Goal: Task Accomplishment & Management: Manage account settings

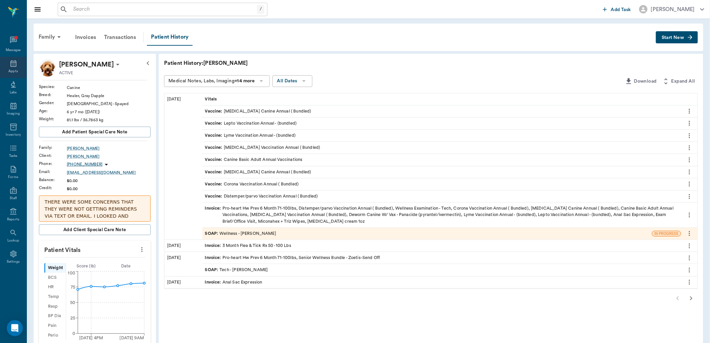
click at [11, 64] on icon at bounding box center [13, 63] width 8 height 8
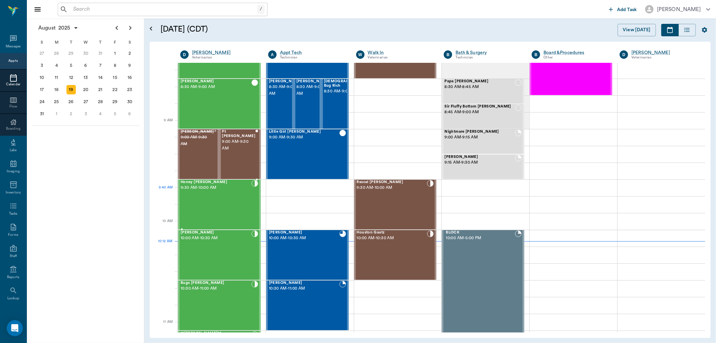
scroll to position [74, 0]
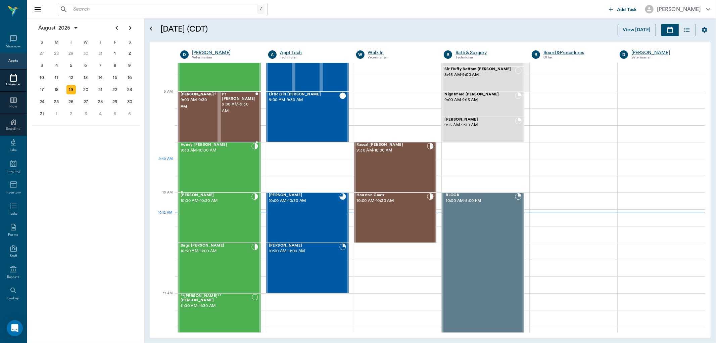
click at [225, 168] on div "Honey Cline 9:30 AM - 10:00 AM" at bounding box center [216, 167] width 71 height 49
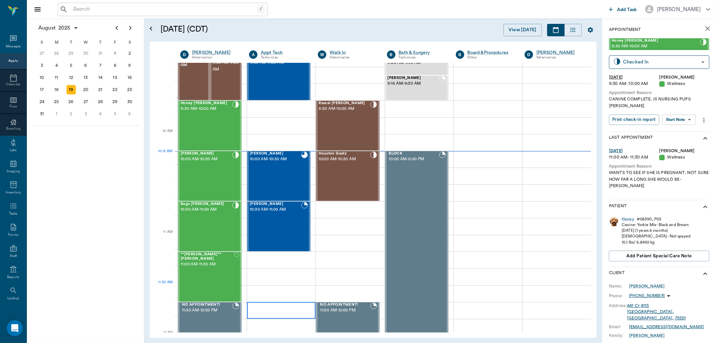
scroll to position [149, 0]
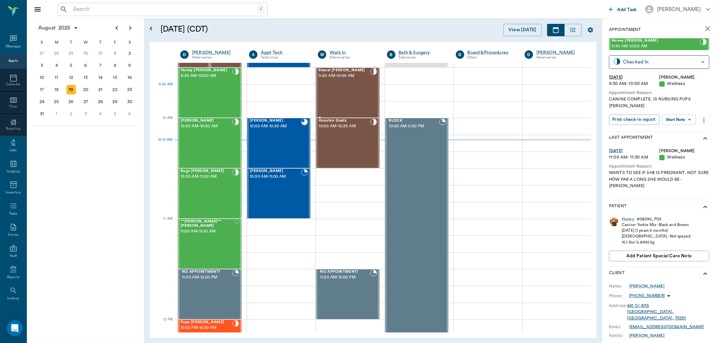
click at [343, 92] on div "Rascal Woods 9:30 AM - 10:00 AM" at bounding box center [343, 92] width 51 height 49
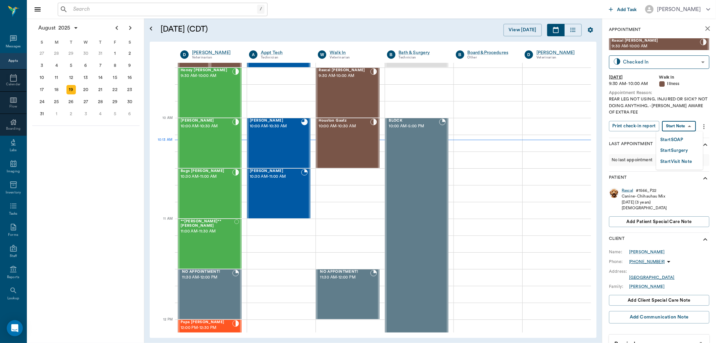
click at [688, 125] on body "/ ​ Add Task Dr. Bert Ellsworth Nectar Messages Appts Calendar Flow Boarding La…" at bounding box center [358, 171] width 716 height 343
click at [677, 134] on li "Start SOAP" at bounding box center [679, 139] width 47 height 11
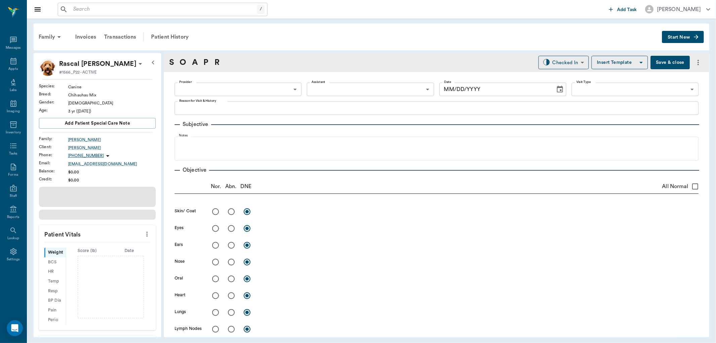
type input "63ee68728bdb516679580557"
type input "65d2be4f46e3a538d89b8c15"
type textarea "REAR LEG NOT USING. INJURED OR SICK? NOT DOING ANYTHIHG. -LORY AWARE OF EXTRA F…"
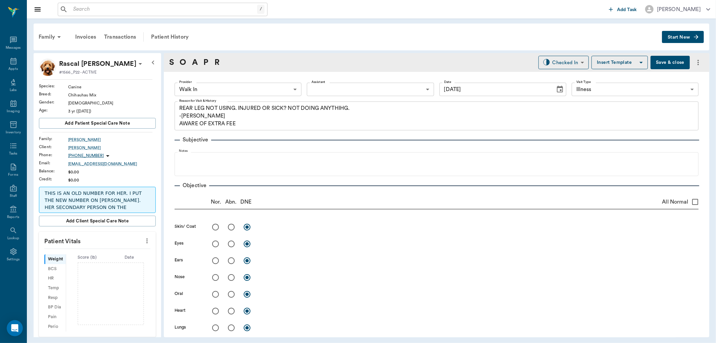
type input "08/19/2025"
click at [143, 239] on icon "more" at bounding box center [146, 241] width 7 height 8
click at [113, 253] on span "Enter Vitals" at bounding box center [113, 252] width 56 height 7
click at [98, 264] on input "text" at bounding box center [97, 260] width 58 height 13
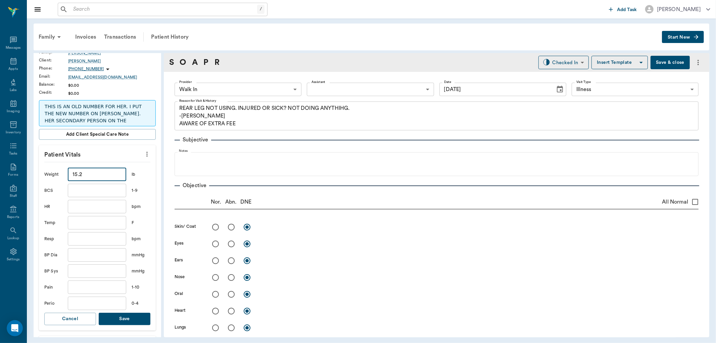
scroll to position [112, 0]
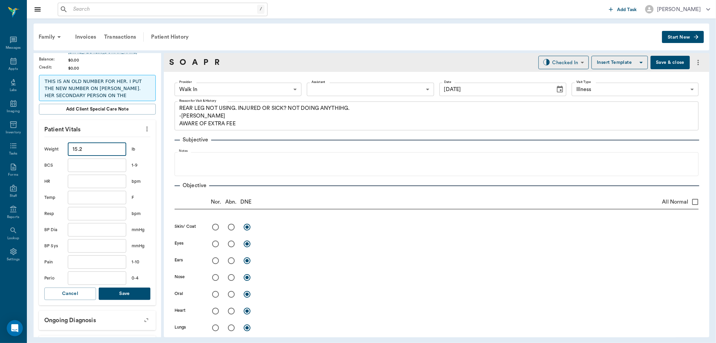
type input "15.2"
click at [135, 294] on button "Save" at bounding box center [125, 293] width 52 height 12
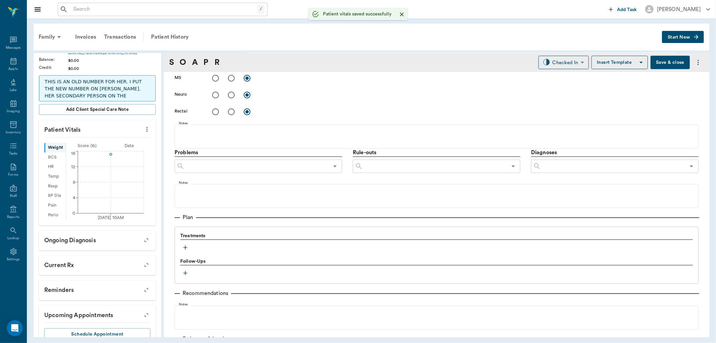
scroll to position [370, 0]
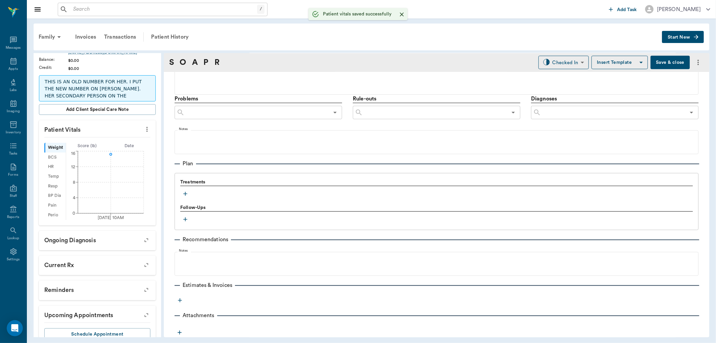
click at [185, 192] on icon "button" at bounding box center [185, 194] width 4 height 4
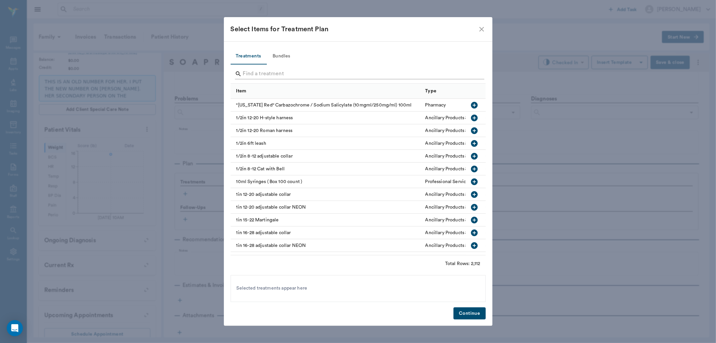
click at [258, 70] on input "Search" at bounding box center [358, 73] width 231 height 11
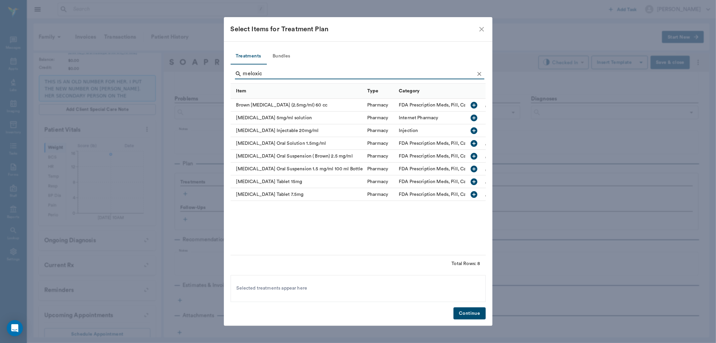
click at [471, 142] on icon "button" at bounding box center [474, 143] width 7 height 7
type input "m"
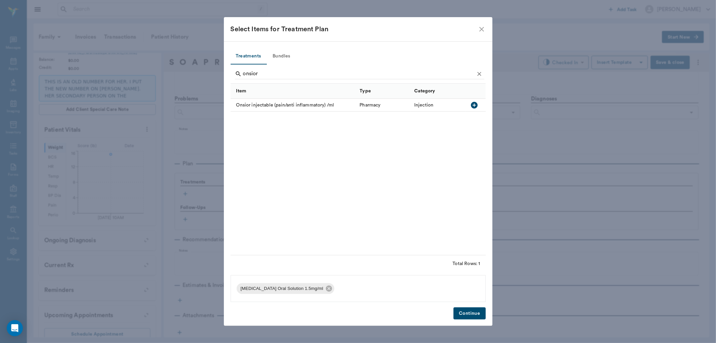
click at [473, 103] on icon "button" at bounding box center [474, 105] width 7 height 7
type input "o"
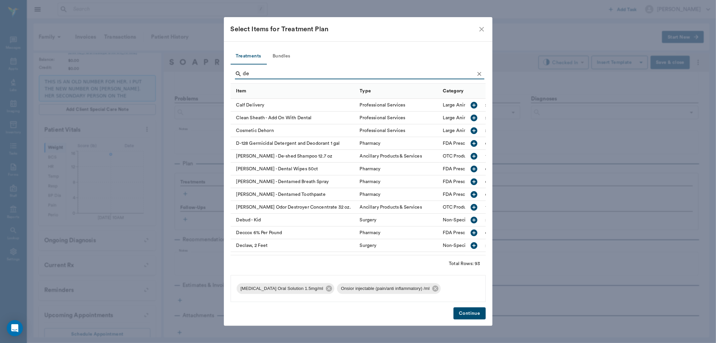
type input "d"
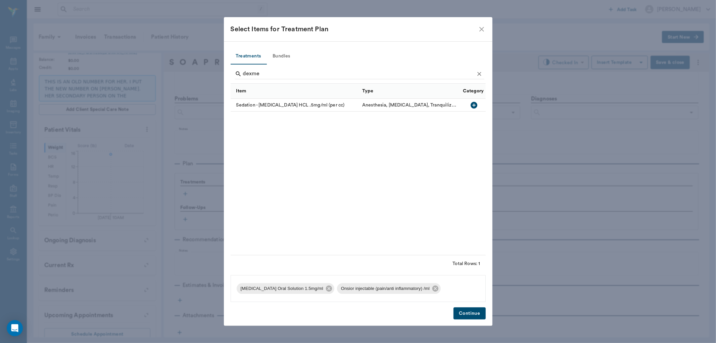
click at [472, 104] on icon "button" at bounding box center [474, 105] width 7 height 7
type input "d"
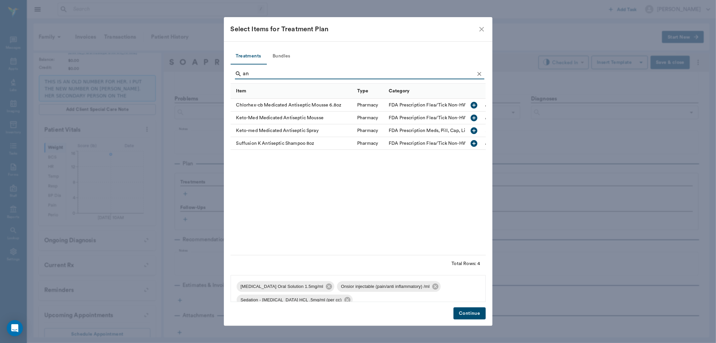
type input "a"
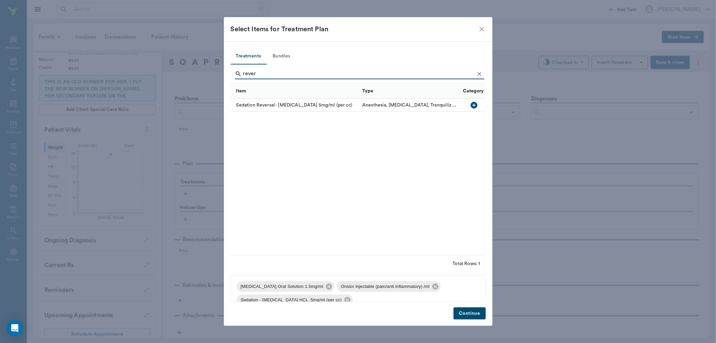
type input "rever"
click at [474, 104] on icon "button" at bounding box center [474, 105] width 8 height 8
click at [476, 310] on button "Continue" at bounding box center [469, 313] width 32 height 12
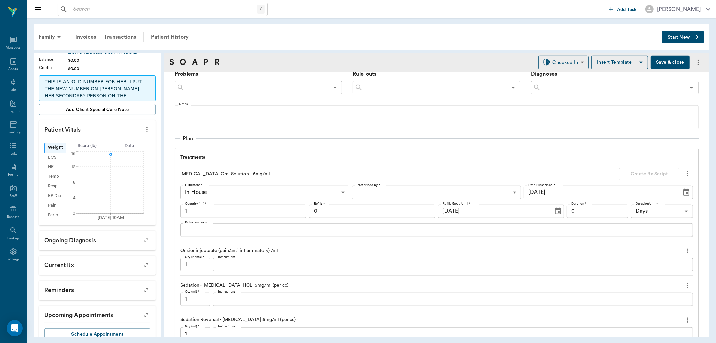
scroll to position [482, 0]
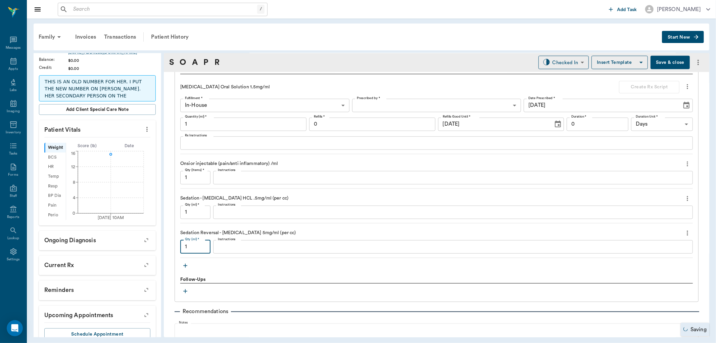
click at [203, 250] on input "1" at bounding box center [195, 246] width 30 height 13
type input ".3"
click at [205, 212] on input "1" at bounding box center [195, 211] width 30 height 13
type input ".5"
click at [197, 176] on input "1" at bounding box center [195, 177] width 30 height 13
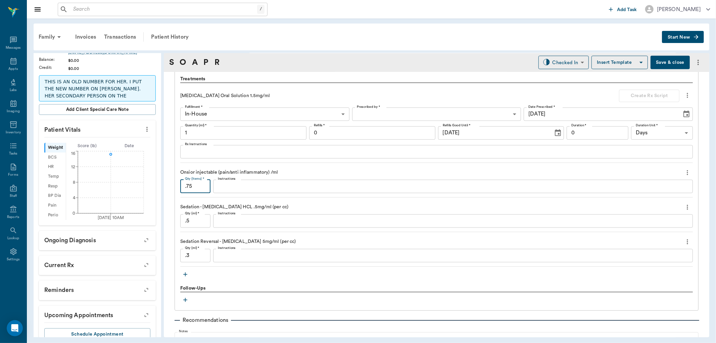
scroll to position [487, 0]
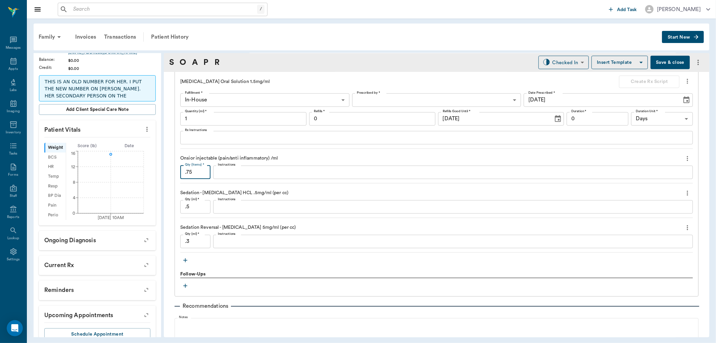
type input ".75"
click at [184, 260] on icon "button" at bounding box center [185, 260] width 4 height 4
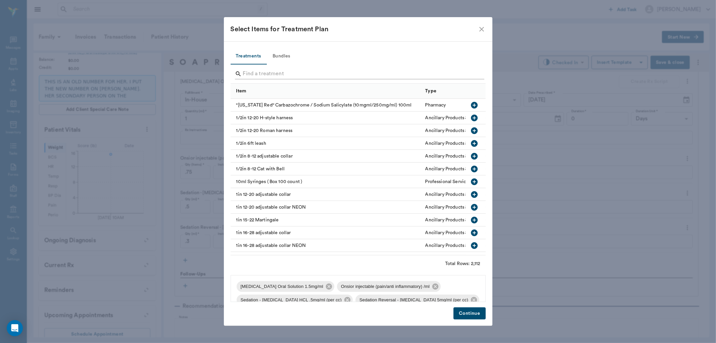
click at [278, 72] on input "Search" at bounding box center [358, 73] width 231 height 11
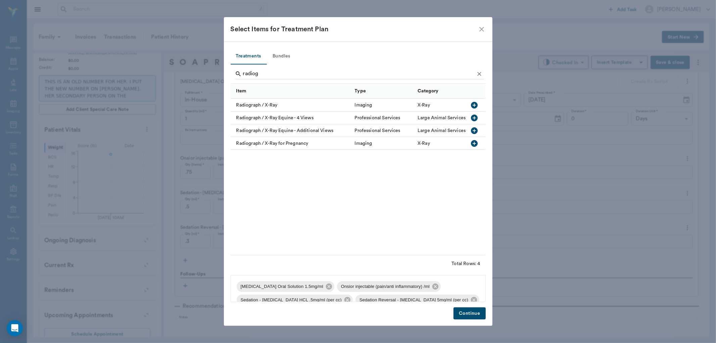
click at [475, 104] on icon "button" at bounding box center [474, 105] width 7 height 7
type input "r"
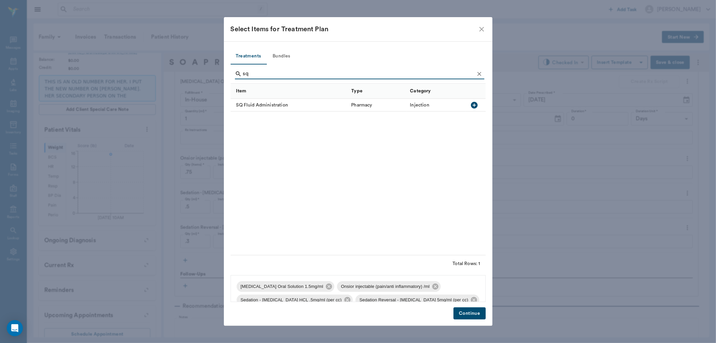
type input "sq"
click at [477, 102] on icon "button" at bounding box center [474, 105] width 8 height 8
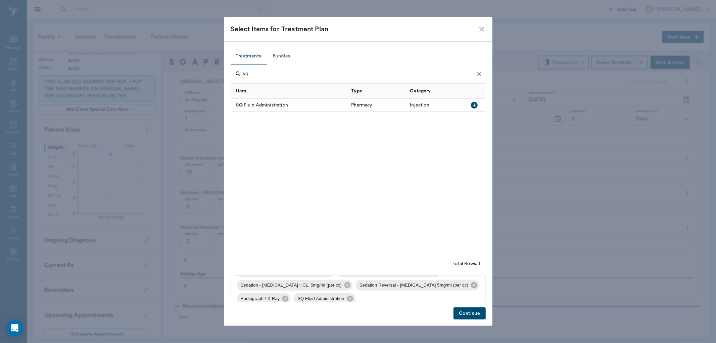
scroll to position [22, 0]
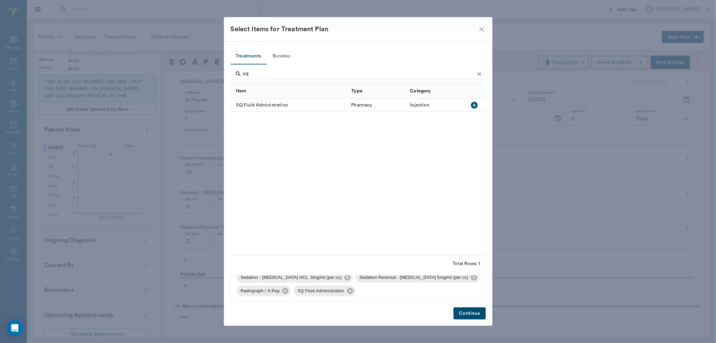
click at [467, 314] on button "Continue" at bounding box center [469, 313] width 32 height 12
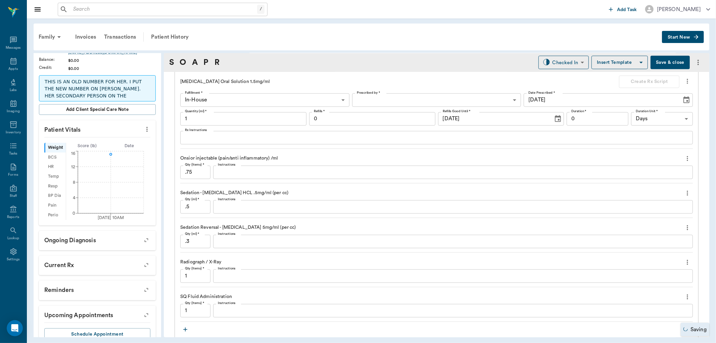
scroll to position [524, 0]
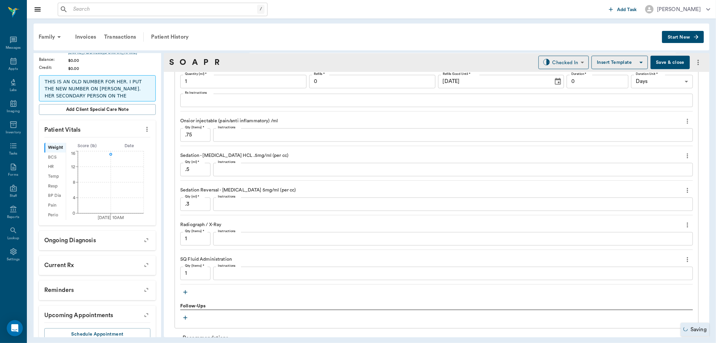
click at [235, 269] on textarea "Instructions" at bounding box center [453, 273] width 470 height 8
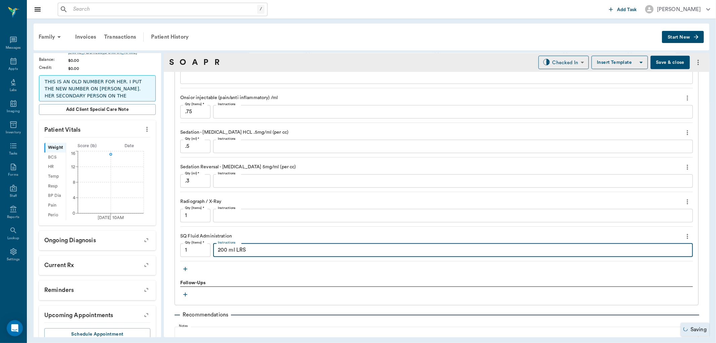
scroll to position [631, 0]
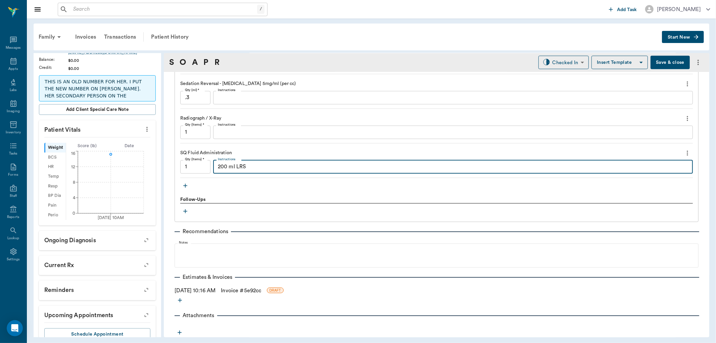
type textarea "200 ml LRS"
click at [240, 290] on link "Invoice # 5e92cc" at bounding box center [241, 290] width 40 height 8
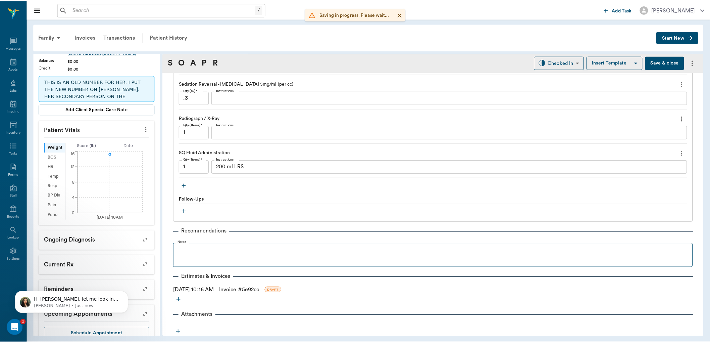
scroll to position [0, 0]
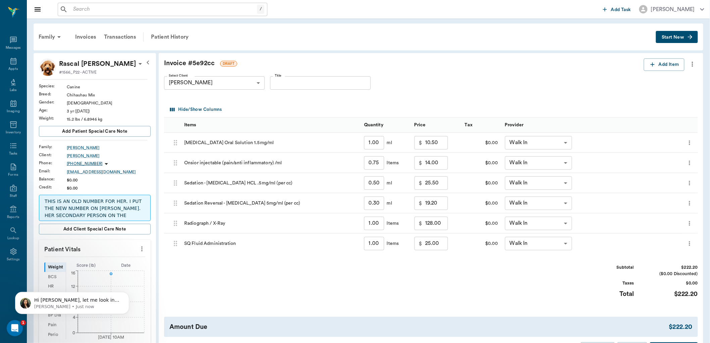
click at [565, 142] on body "/ ​ Add Task Dr. Bert Ellsworth Nectar Messages Appts Labs Imaging Inventory Ta…" at bounding box center [355, 240] width 710 height 481
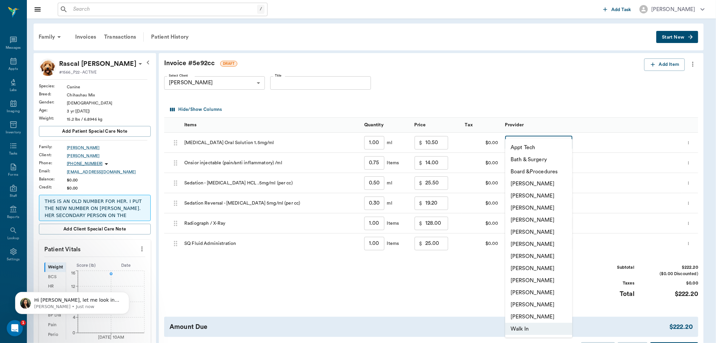
click at [542, 202] on li "[PERSON_NAME]" at bounding box center [538, 208] width 67 height 12
type input "none-63ec2f075fda476ae8351a4d"
click at [564, 164] on body "/ ​ Add Task Dr. Bert Ellsworth Nectar Messages Appts Labs Imaging Inventory Ta…" at bounding box center [358, 240] width 716 height 481
drag, startPoint x: 555, startPoint y: 207, endPoint x: 555, endPoint y: 195, distance: 12.1
click at [555, 204] on li "[PERSON_NAME]" at bounding box center [538, 208] width 67 height 12
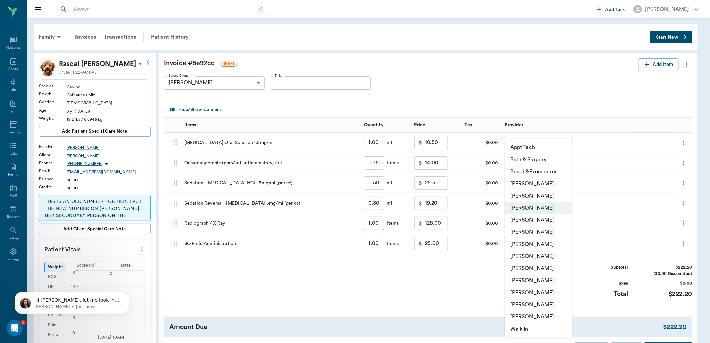
drag, startPoint x: 561, startPoint y: 166, endPoint x: 559, endPoint y: 182, distance: 15.9
click at [561, 167] on body "/ ​ Add Task Dr. Bert Ellsworth Nectar Messages Appts Labs Imaging Inventory Ta…" at bounding box center [355, 240] width 710 height 481
click at [559, 182] on li "[PERSON_NAME]" at bounding box center [538, 183] width 67 height 12
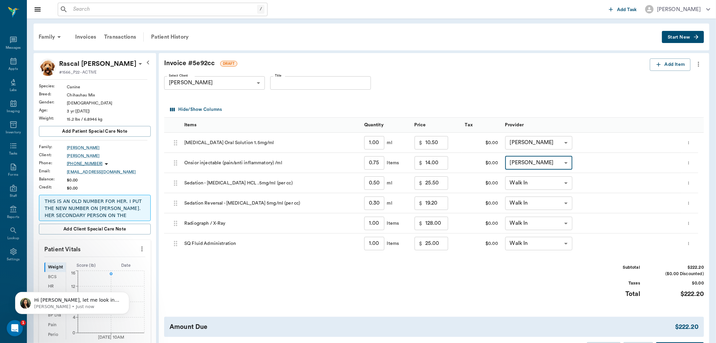
type input "none-6899ea08ed37b777db10de45"
click at [568, 182] on body "/ ​ Add Task Dr. Bert Ellsworth Nectar Messages Appts Labs Imaging Inventory Ta…" at bounding box center [358, 240] width 716 height 481
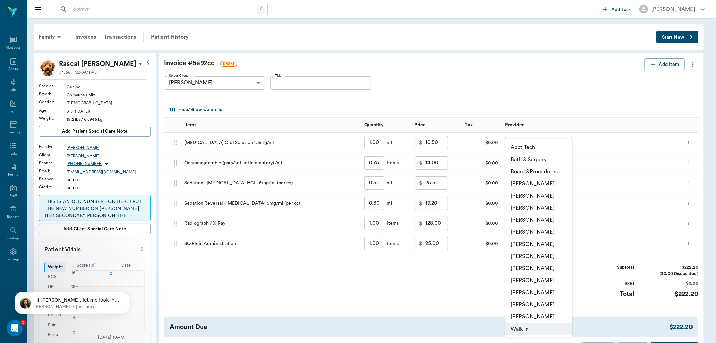
drag, startPoint x: 549, startPoint y: 202, endPoint x: 549, endPoint y: 198, distance: 3.7
click at [549, 198] on ul "Appt Tech Bath & Surgery Board &Procedures Caryn Watson Daniel Virnala Dr. Bert…" at bounding box center [538, 238] width 67 height 199
click at [547, 206] on li "[PERSON_NAME]" at bounding box center [538, 208] width 67 height 12
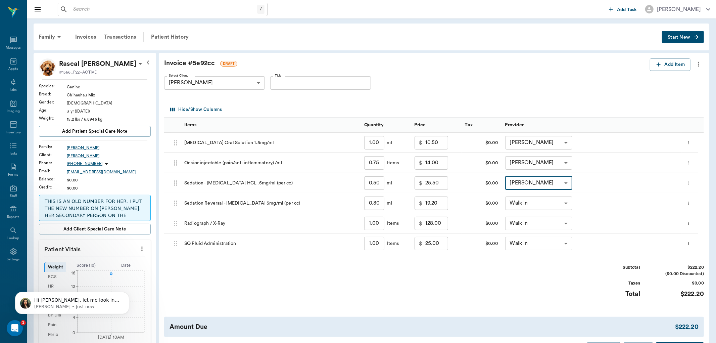
type input "none-63ec2f075fda476ae8351a4d"
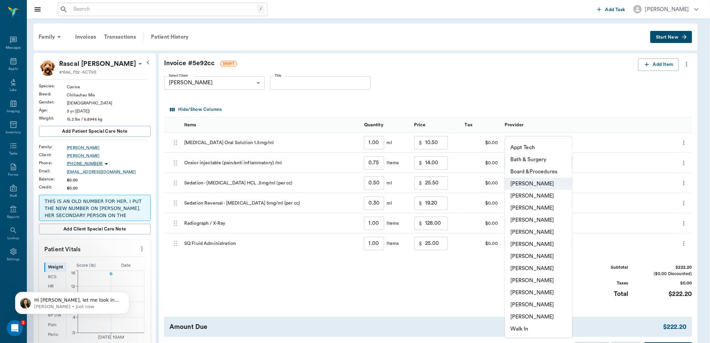
click at [563, 163] on body "/ ​ Add Task Dr. Bert Ellsworth Nectar Messages Appts Labs Imaging Inventory Ta…" at bounding box center [355, 240] width 710 height 481
click at [552, 206] on li "[PERSON_NAME]" at bounding box center [538, 208] width 67 height 12
type input "none-63ec2f075fda476ae8351a4d"
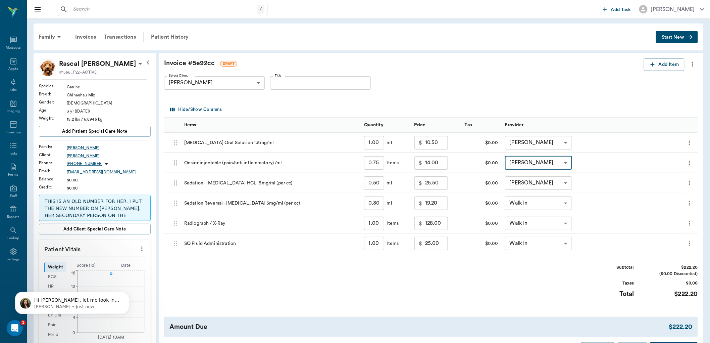
click at [557, 201] on body "/ ​ Add Task Dr. Bert Ellsworth Nectar Messages Appts Labs Imaging Inventory Ta…" at bounding box center [355, 240] width 710 height 481
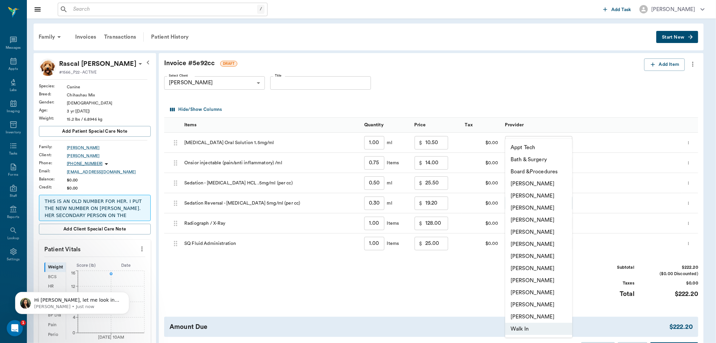
click at [554, 205] on li "[PERSON_NAME]" at bounding box center [538, 208] width 67 height 12
type input "none-63ec2f075fda476ae8351a4d"
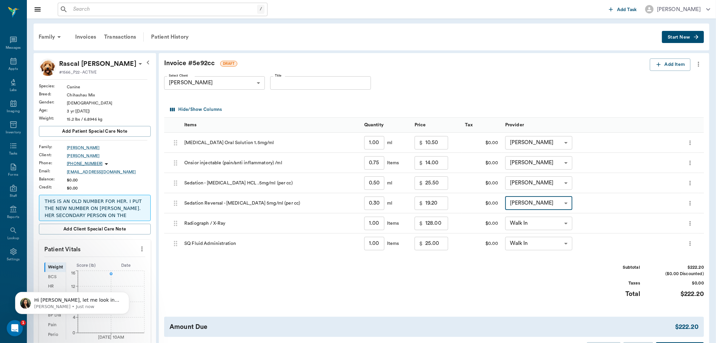
click at [561, 220] on body "/ ​ Add Task Dr. Bert Ellsworth Nectar Messages Appts Labs Imaging Inventory Ta…" at bounding box center [358, 240] width 716 height 481
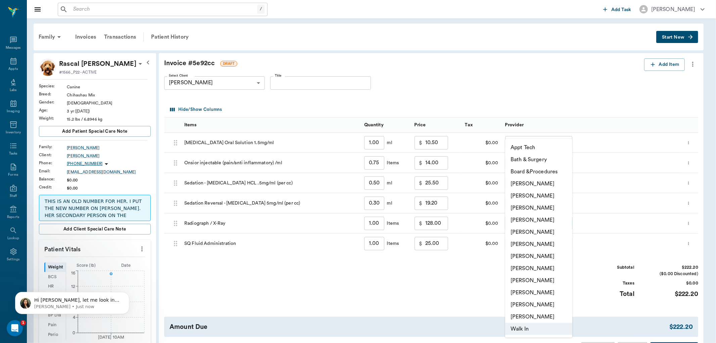
click at [556, 207] on li "[PERSON_NAME]" at bounding box center [538, 208] width 67 height 12
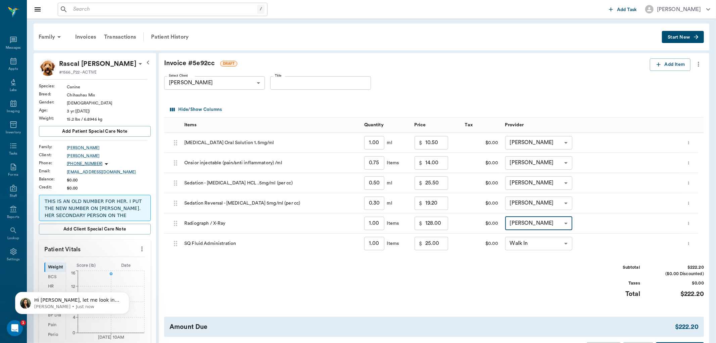
type input "none-63ec2f075fda476ae8351a4d"
click at [553, 246] on body "/ ​ Add Task Dr. Bert Ellsworth Nectar Messages Appts Labs Imaging Inventory Ta…" at bounding box center [355, 240] width 710 height 481
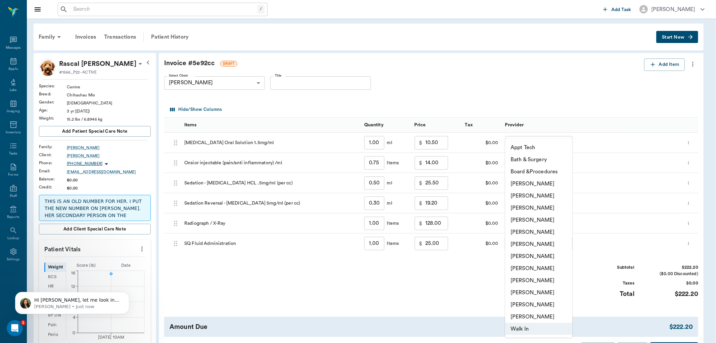
click at [555, 206] on li "[PERSON_NAME]" at bounding box center [538, 208] width 67 height 12
type input "none-63ec2f075fda476ae8351a4d"
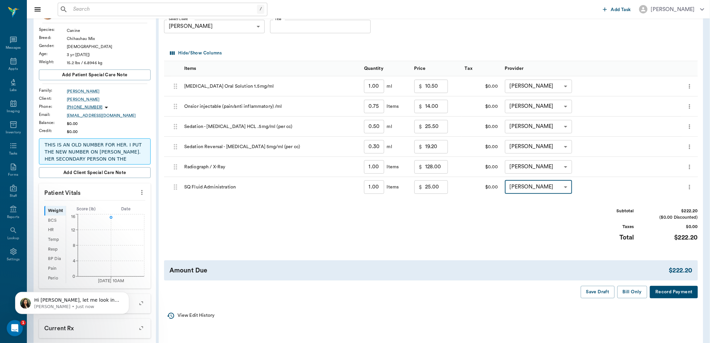
scroll to position [74, 0]
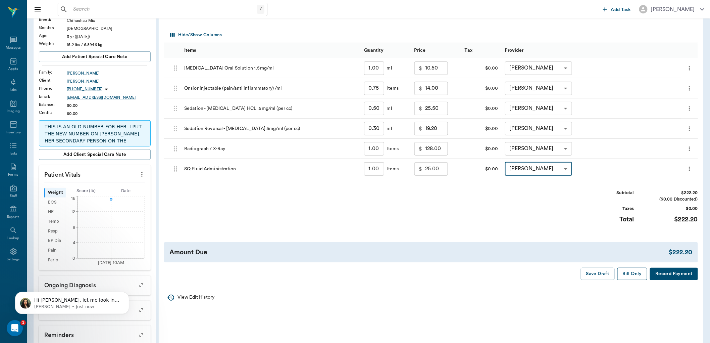
click at [631, 274] on button "Bill Only" at bounding box center [632, 273] width 30 height 12
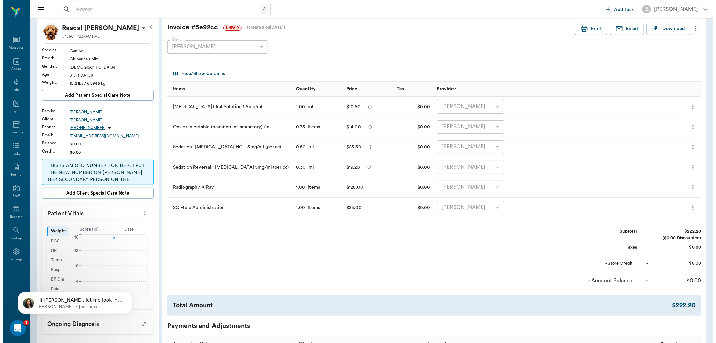
scroll to position [0, 0]
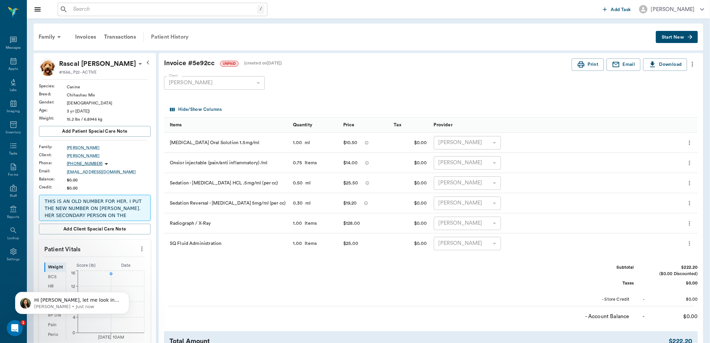
click at [175, 32] on div "Patient History" at bounding box center [170, 37] width 46 height 16
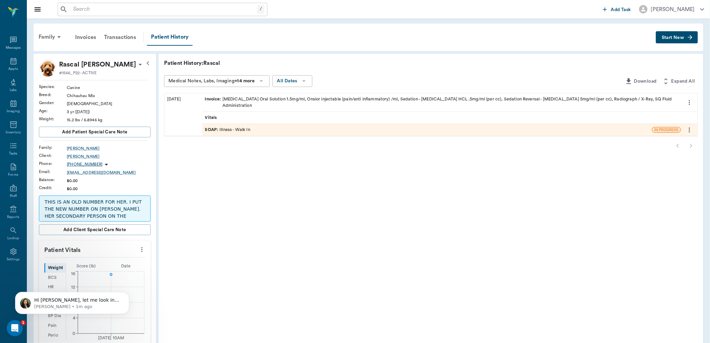
click at [210, 126] on span "SOAP :" at bounding box center [212, 129] width 15 height 6
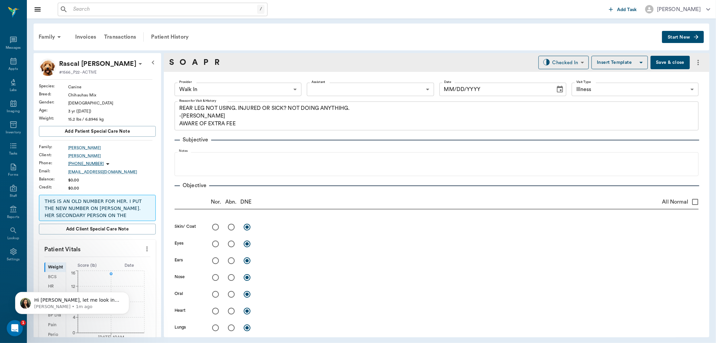
type input "63ee68728bdb516679580557"
type input "65d2be4f46e3a538d89b8c15"
type textarea "REAR LEG NOT USING. INJURED OR SICK? NOT DOING ANYTHIHG. -LORY AWARE OF EXTRA F…"
type input "08/19/2025"
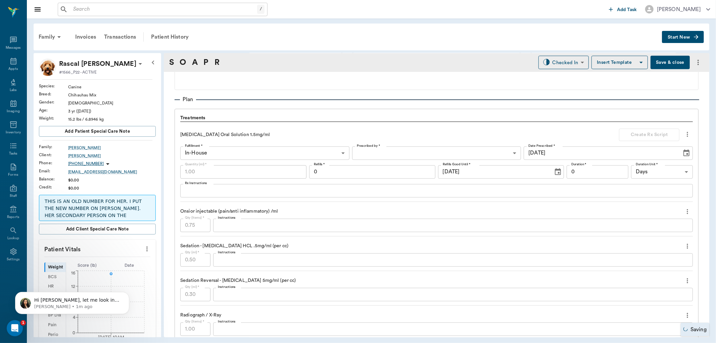
scroll to position [447, 0]
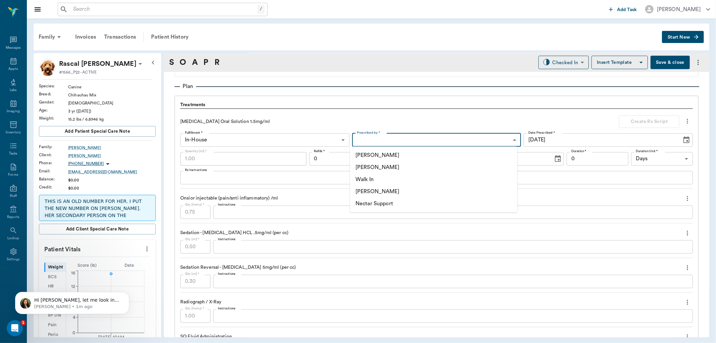
click at [414, 135] on body "/ ​ Add Task Dr. Bert Ellsworth Nectar Messages Appts Labs Imaging Inventory Ta…" at bounding box center [358, 171] width 716 height 343
click at [384, 168] on li "[PERSON_NAME]" at bounding box center [433, 167] width 167 height 12
type input "63ec2f075fda476ae8351a4d"
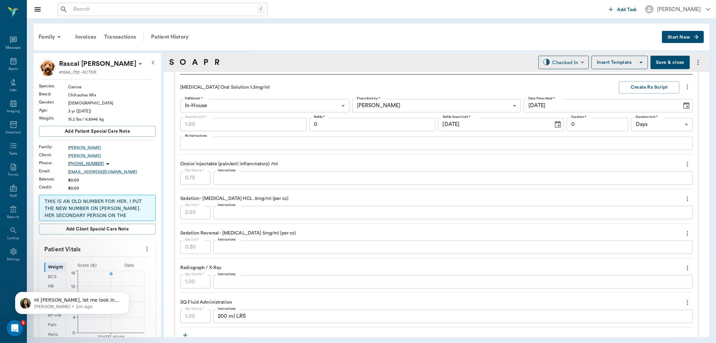
scroll to position [444, 0]
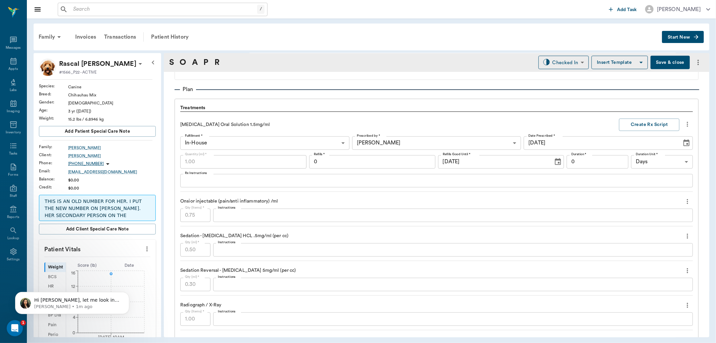
click at [256, 144] on body "/ ​ Add Task Dr. Bert Ellsworth Nectar Messages Appts Labs Imaging Inventory Ta…" at bounding box center [358, 171] width 716 height 343
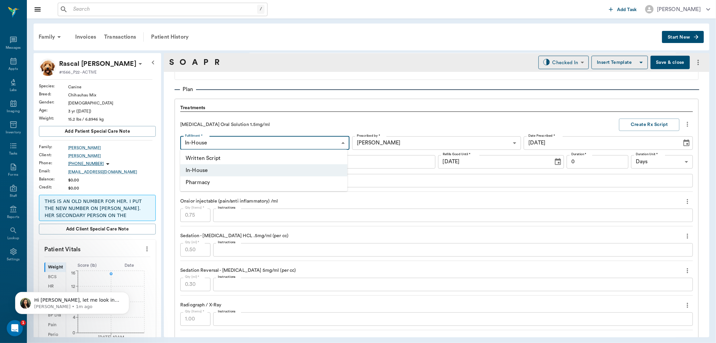
drag, startPoint x: 318, startPoint y: 93, endPoint x: 369, endPoint y: 100, distance: 51.9
click at [319, 93] on div at bounding box center [358, 171] width 716 height 343
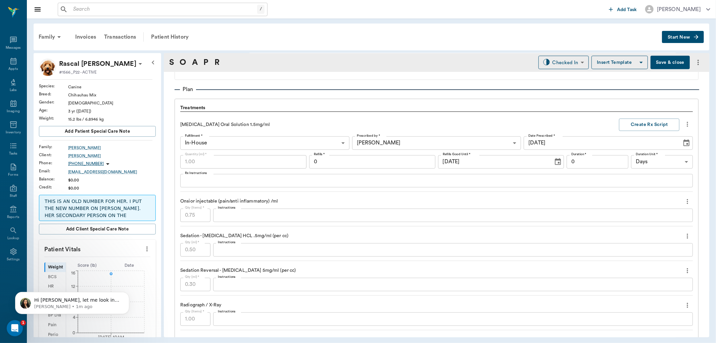
click at [683, 123] on icon "more" at bounding box center [686, 124] width 7 height 8
click at [593, 116] on div at bounding box center [358, 171] width 716 height 343
click at [321, 140] on body "/ ​ Add Task Dr. Bert Ellsworth Nectar Messages Appts Labs Imaging Inventory Ta…" at bounding box center [358, 171] width 716 height 343
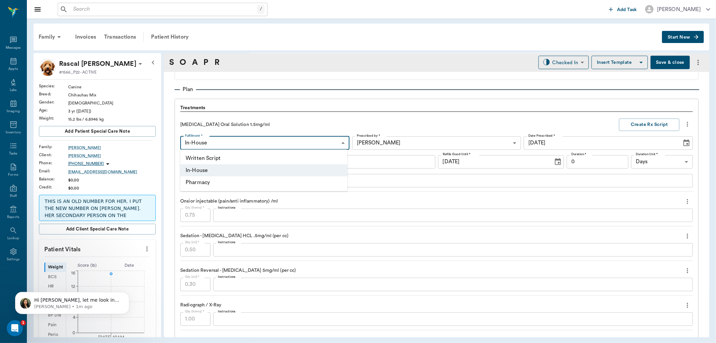
click at [272, 182] on li "Pharmacy" at bounding box center [263, 182] width 167 height 12
type input "Pharmacy"
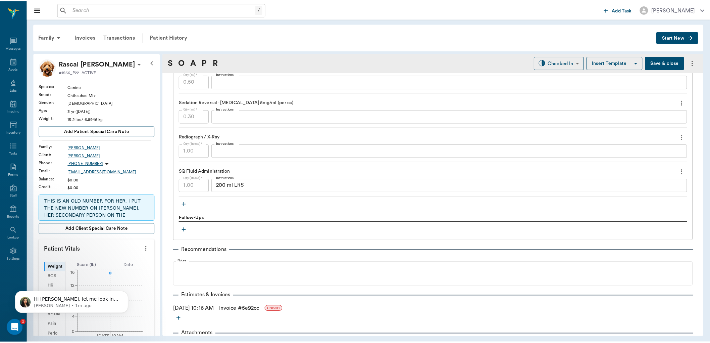
scroll to position [631, 0]
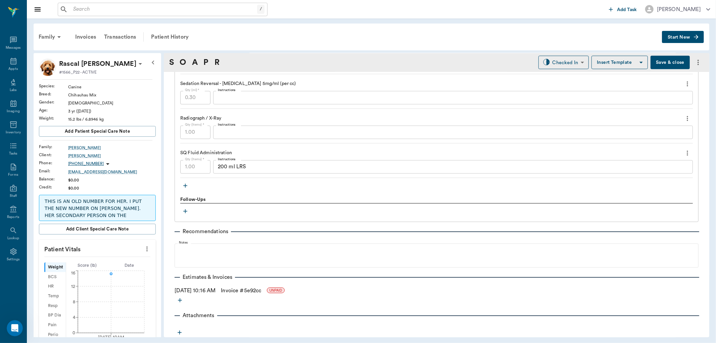
click at [257, 292] on link "Invoice # 5e92cc" at bounding box center [241, 290] width 40 height 8
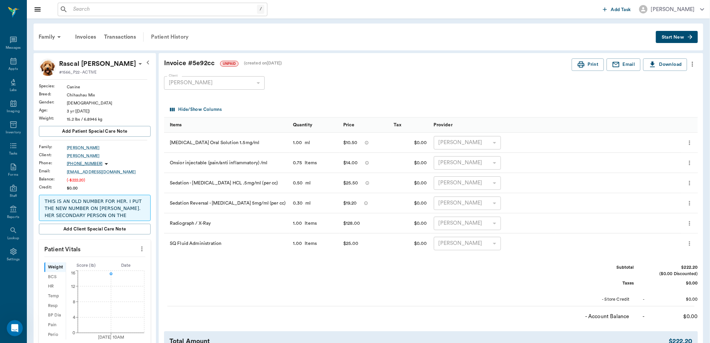
click at [186, 40] on div "Patient History" at bounding box center [170, 37] width 46 height 16
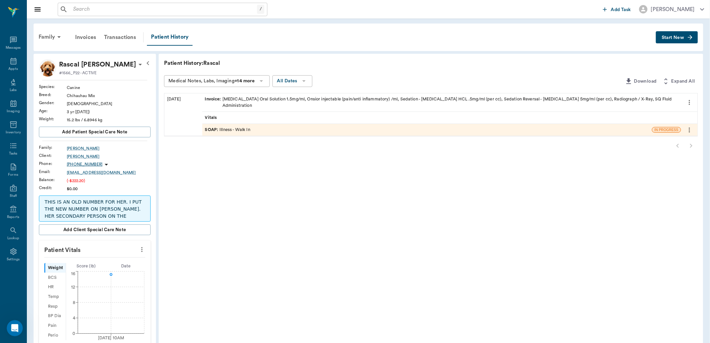
click at [215, 126] on span "SOAP :" at bounding box center [212, 129] width 15 height 6
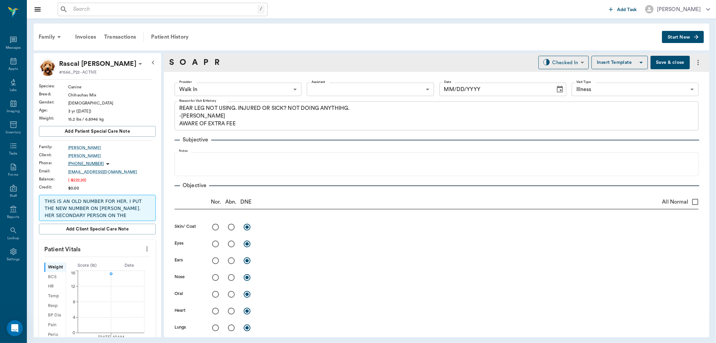
type input "63ee68728bdb516679580557"
type input "65d2be4f46e3a538d89b8c15"
type textarea "REAR LEG NOT USING. INJURED OR SICK? NOT DOING ANYTHIHG. -LORY AWARE OF EXTRA F…"
type input "08/19/2025"
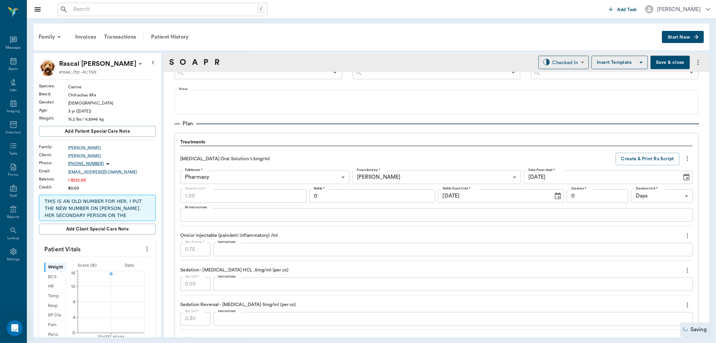
scroll to position [373, 0]
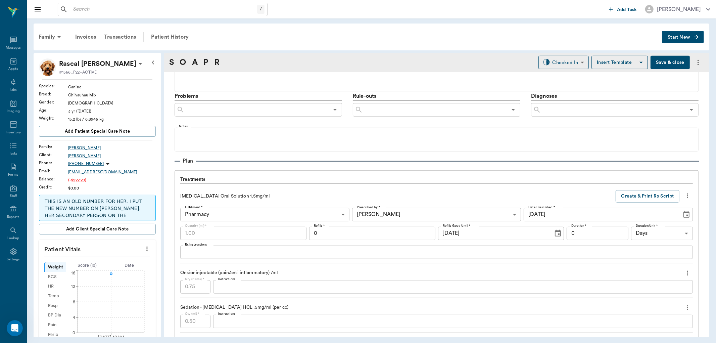
click at [683, 193] on icon "more" at bounding box center [686, 196] width 7 height 8
click at [645, 217] on ul "Decline Delete" at bounding box center [653, 213] width 67 height 25
click at [672, 34] on div at bounding box center [358, 171] width 716 height 343
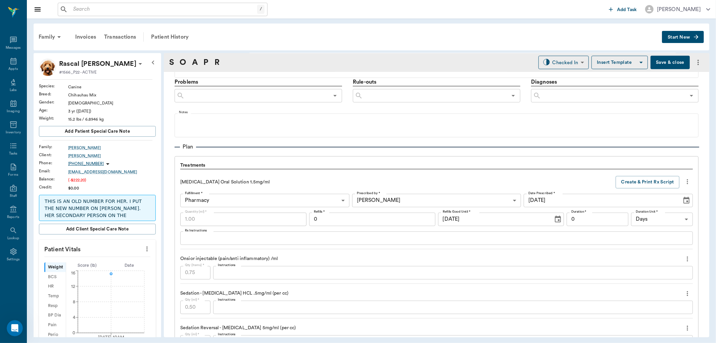
scroll to position [332, 0]
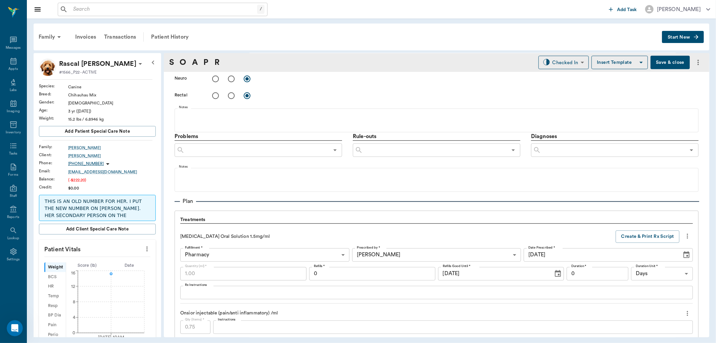
click at [677, 37] on span "Start New" at bounding box center [678, 37] width 22 height 0
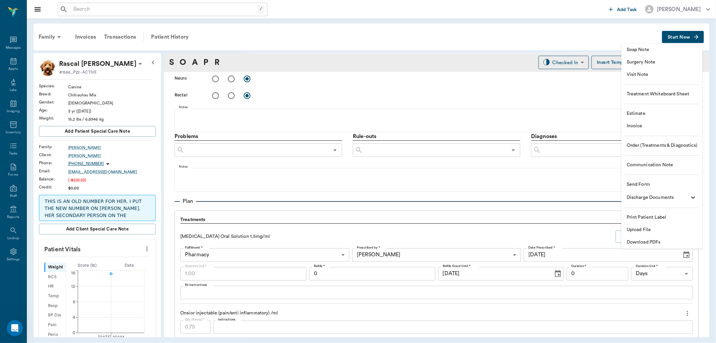
click at [648, 52] on span "Soap Note" at bounding box center [661, 49] width 70 height 7
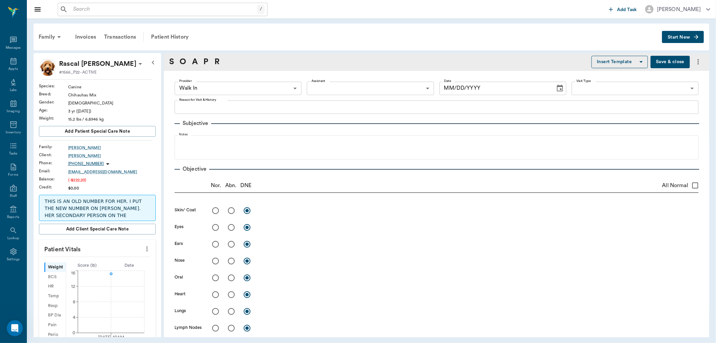
type input "63ee68728bdb516679580557"
type input "08/19/2025"
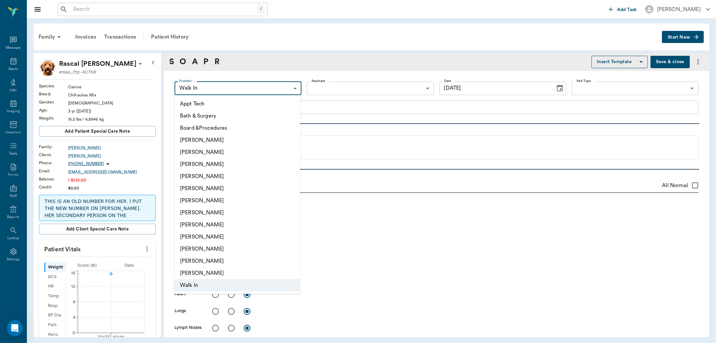
click at [267, 84] on body "/ ​ Add Task Dr. Bert Ellsworth Nectar Messages Appts Labs Imaging Inventory Ta…" at bounding box center [358, 171] width 716 height 343
drag, startPoint x: 222, startPoint y: 162, endPoint x: 230, endPoint y: 156, distance: 10.6
click at [222, 162] on li "[PERSON_NAME]" at bounding box center [236, 164] width 125 height 12
type input "63ec2f075fda476ae8351a4d"
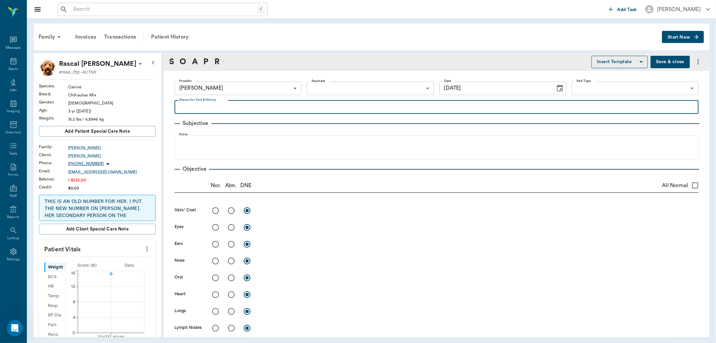
click at [230, 105] on textarea "Reason for Visit & History" at bounding box center [436, 107] width 514 height 8
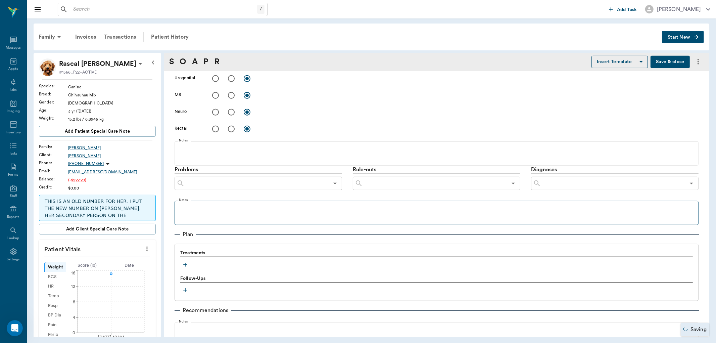
scroll to position [298, 0]
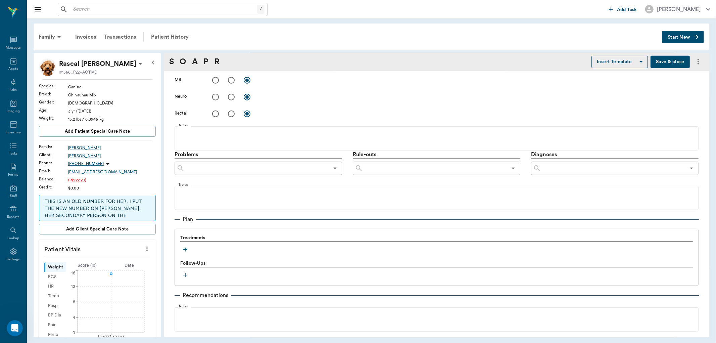
type textarea "fixing label"
click at [186, 247] on icon "button" at bounding box center [185, 249] width 7 height 7
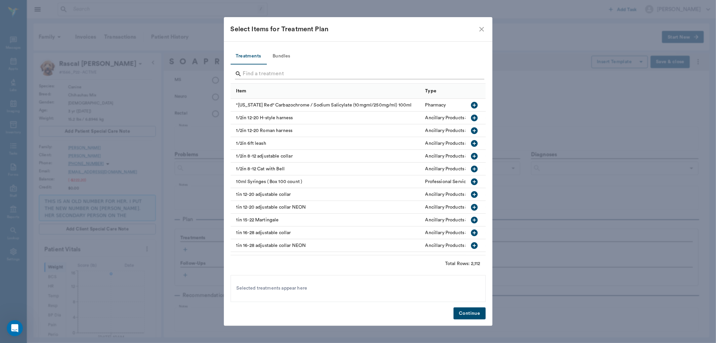
click at [256, 75] on input "Search" at bounding box center [358, 73] width 231 height 11
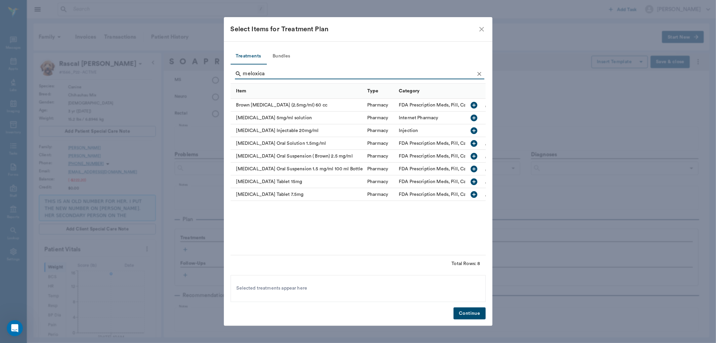
type input "meloxica"
click at [480, 75] on icon "Clear" at bounding box center [479, 74] width 4 height 4
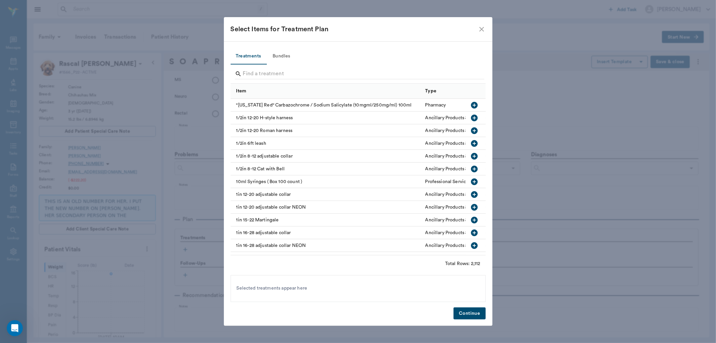
click at [481, 31] on icon "close" at bounding box center [481, 29] width 8 height 8
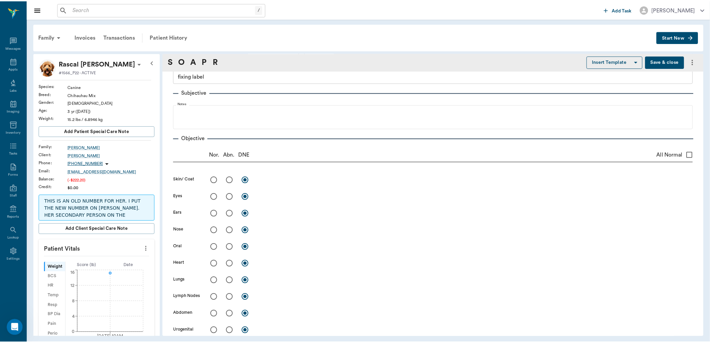
scroll to position [0, 0]
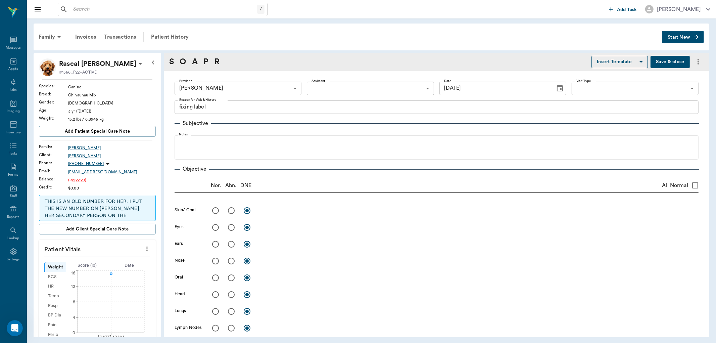
drag, startPoint x: 693, startPoint y: 63, endPoint x: 682, endPoint y: 70, distance: 12.4
click at [694, 63] on icon "more" at bounding box center [698, 62] width 8 height 8
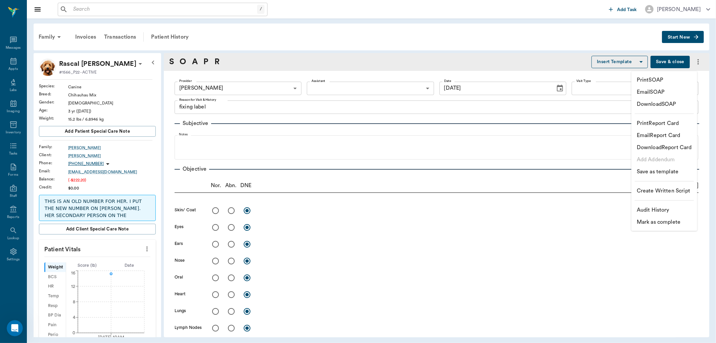
drag, startPoint x: 541, startPoint y: 33, endPoint x: 358, endPoint y: 33, distance: 182.5
click at [532, 33] on div at bounding box center [358, 171] width 716 height 343
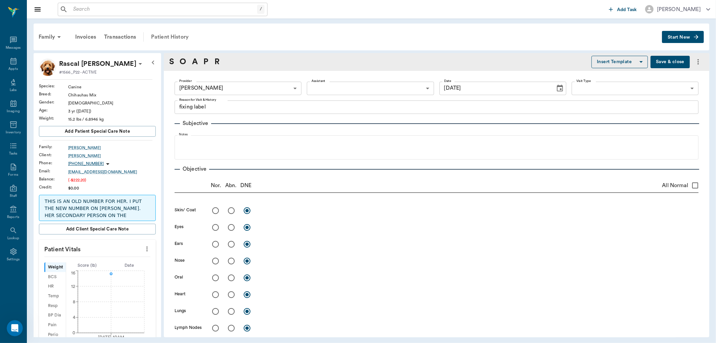
click at [179, 37] on div "Patient History" at bounding box center [170, 37] width 46 height 16
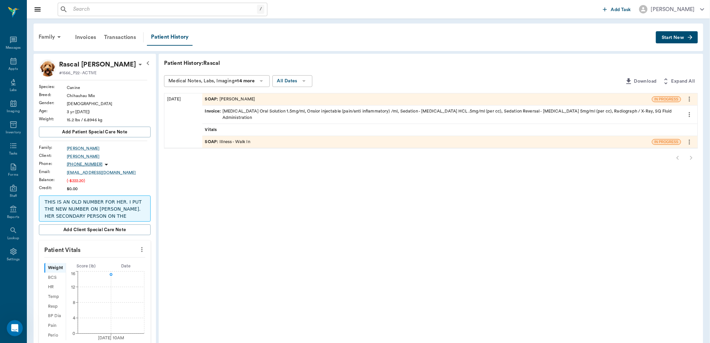
click at [688, 96] on icon "more" at bounding box center [689, 99] width 7 height 8
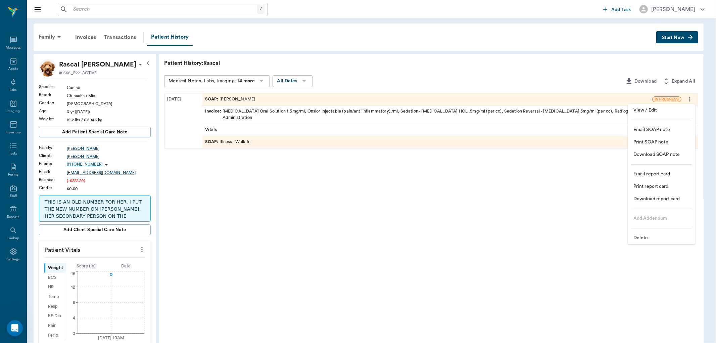
click at [653, 234] on span "Delete" at bounding box center [661, 237] width 56 height 7
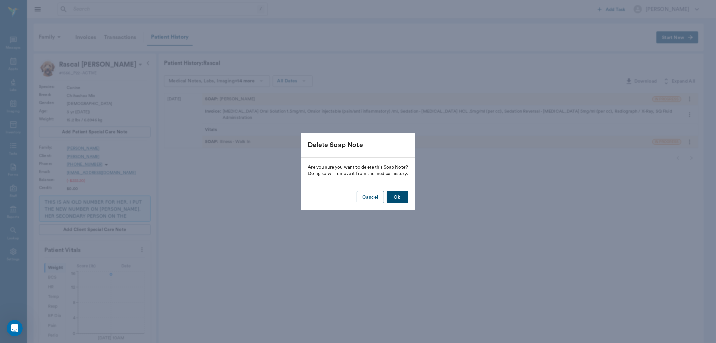
click at [405, 194] on button "Ok" at bounding box center [397, 197] width 21 height 12
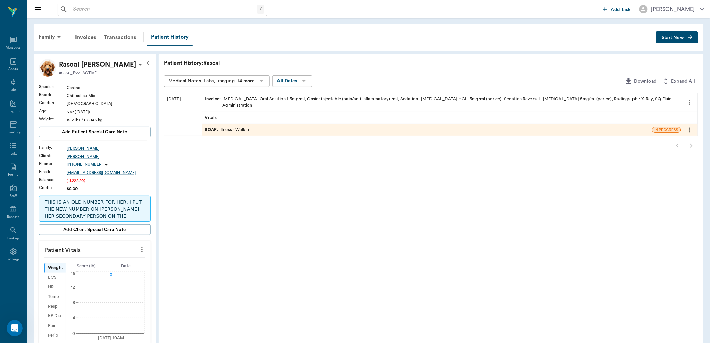
click at [218, 93] on div "Invoice : Meloxicam Oral Solution 1.5mg/ml, Onsior injectable (pain/anti inflam…" at bounding box center [441, 102] width 479 height 18
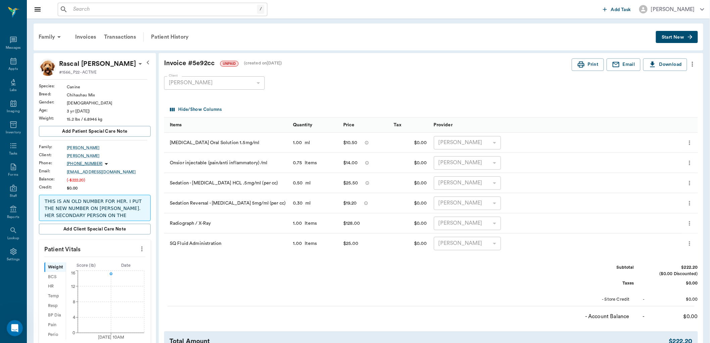
click at [691, 61] on icon "more" at bounding box center [692, 64] width 7 height 8
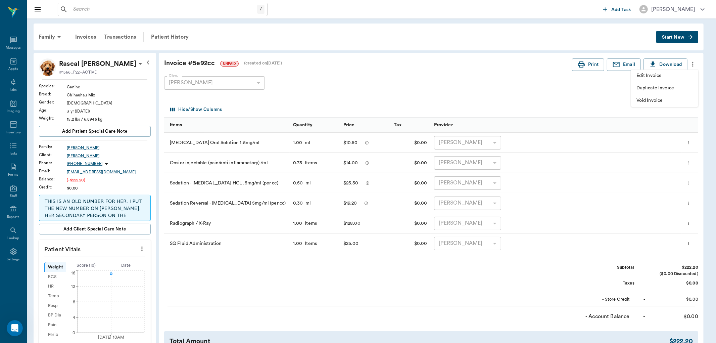
click at [669, 72] on span "Edit Invoice" at bounding box center [664, 75] width 56 height 7
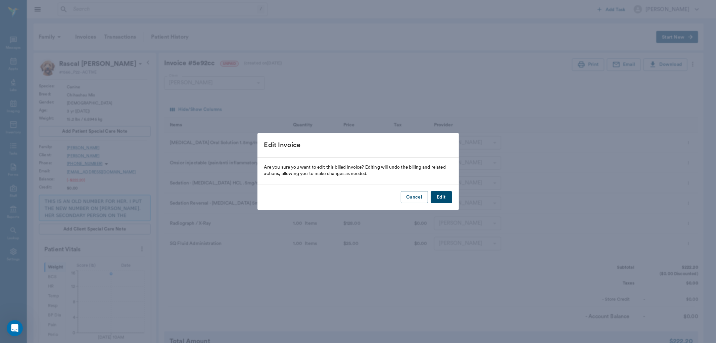
click at [435, 196] on button "Edit" at bounding box center [440, 197] width 21 height 12
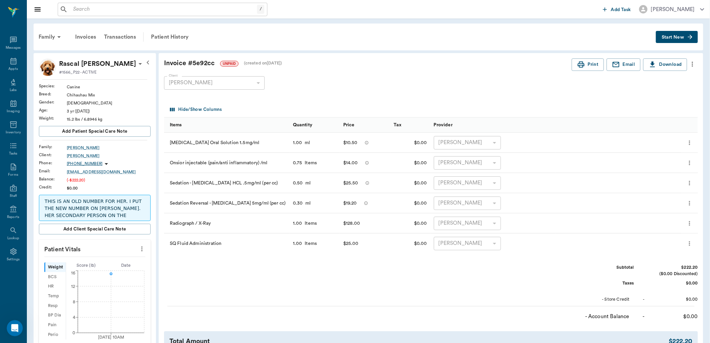
click at [695, 66] on icon "more" at bounding box center [692, 64] width 7 height 8
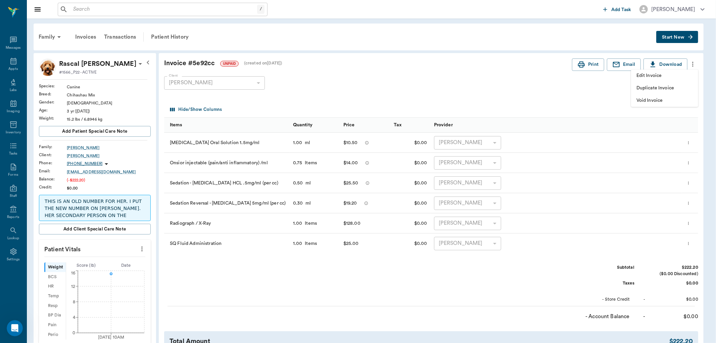
click at [645, 75] on span "Edit Invoice" at bounding box center [664, 75] width 56 height 7
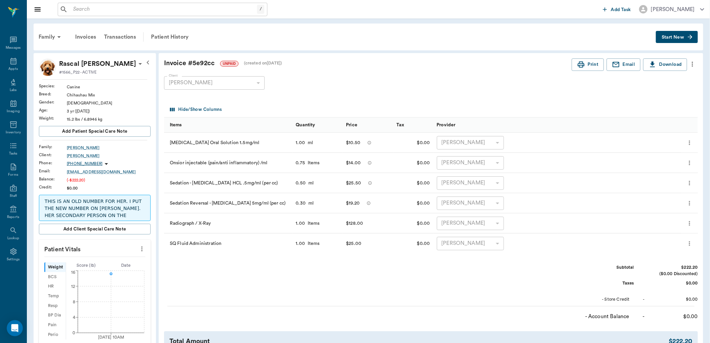
click at [346, 142] on div "$10.50" at bounding box center [353, 143] width 14 height 10
click at [164, 36] on div "Patient History" at bounding box center [170, 37] width 46 height 16
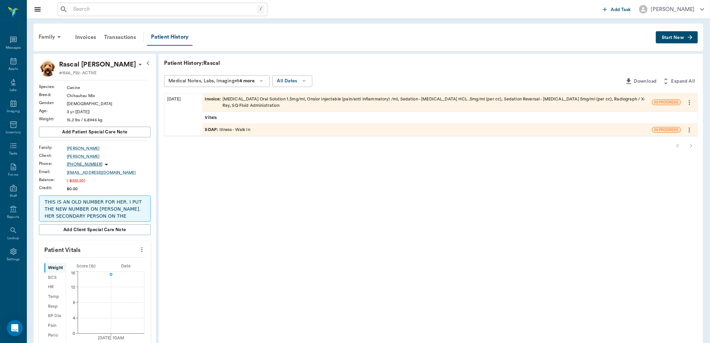
click at [689, 103] on icon "more" at bounding box center [689, 102] width 7 height 8
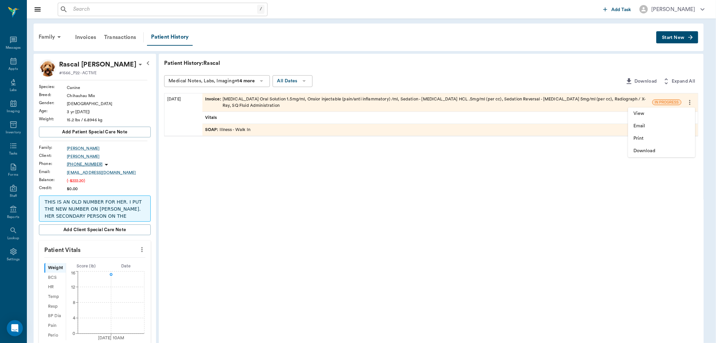
click at [529, 75] on div at bounding box center [358, 171] width 716 height 343
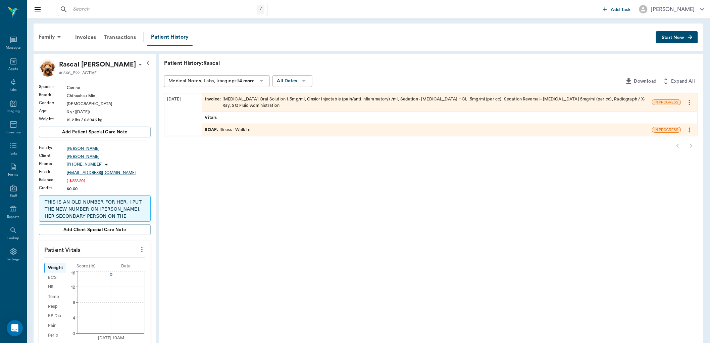
click at [212, 98] on span "Invoice :" at bounding box center [213, 102] width 17 height 13
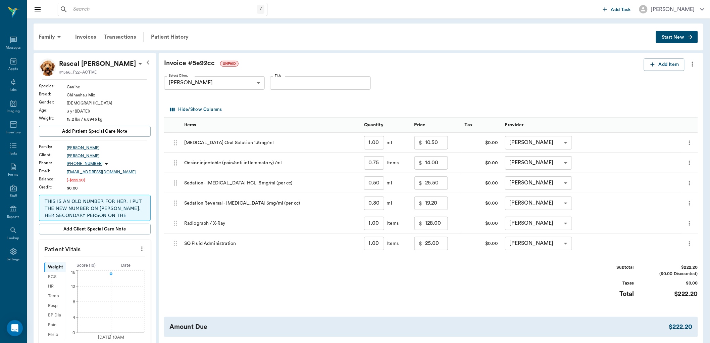
click at [693, 67] on icon "more" at bounding box center [692, 64] width 7 height 8
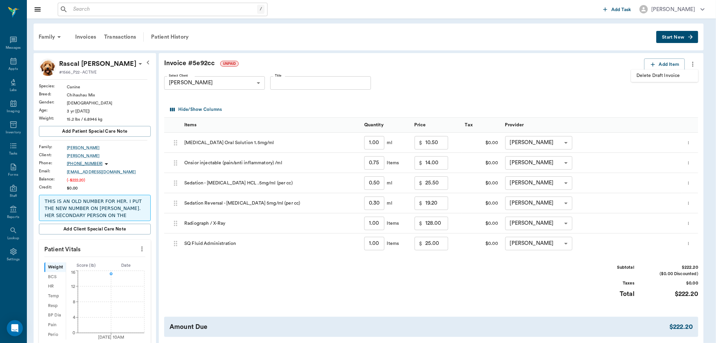
click at [649, 75] on span "Delete Draft Invoice" at bounding box center [664, 75] width 56 height 7
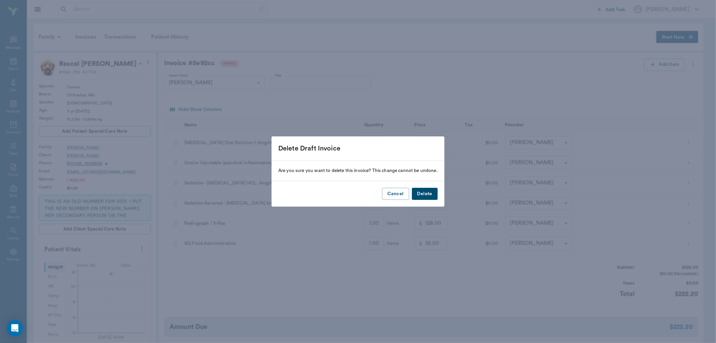
click at [428, 197] on button "Delete" at bounding box center [425, 194] width 26 height 12
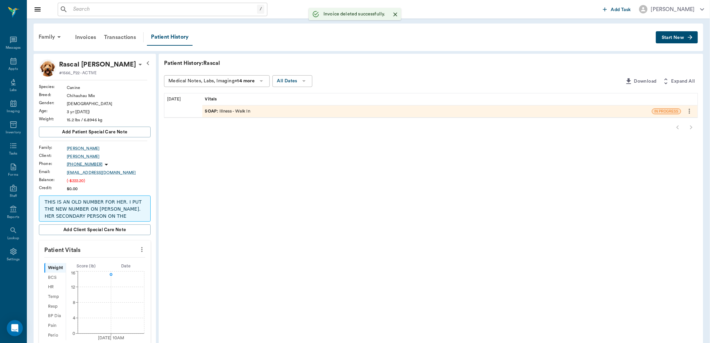
click at [208, 111] on span "SOAP :" at bounding box center [212, 111] width 15 height 6
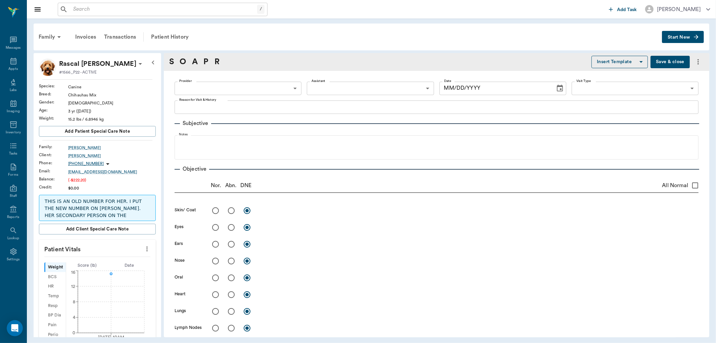
type textarea "REAR LEG NOT USING. INJURED OR SICK? NOT DOING ANYTHIHG. -LORY AWARE OF EXTRA F…"
type input "63ee68728bdb516679580557"
type input "65d2be4f46e3a538d89b8c15"
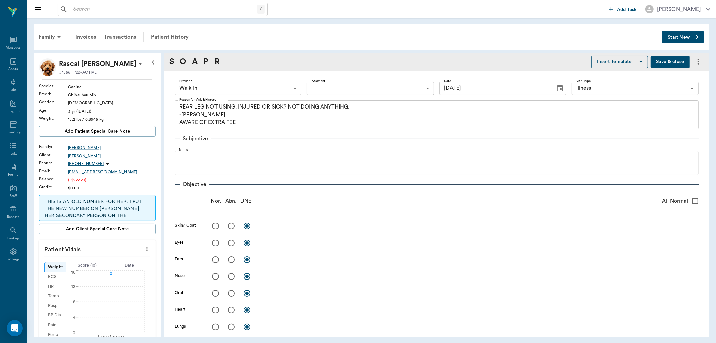
type input "08/19/2025"
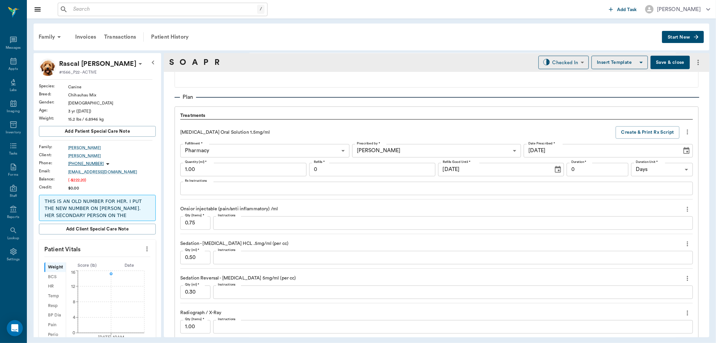
scroll to position [399, 0]
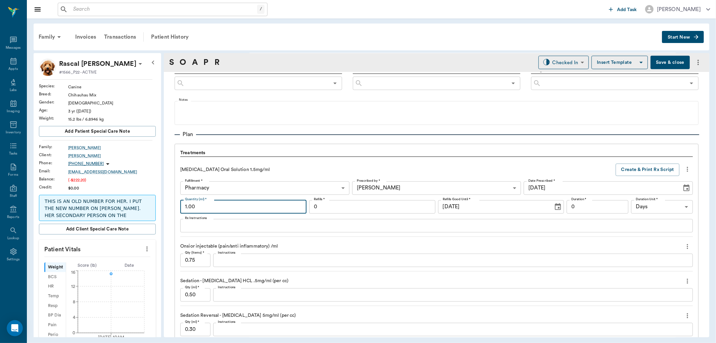
click at [205, 207] on input "1.00" at bounding box center [243, 206] width 126 height 13
type input "15"
click at [212, 225] on textarea "Rx Instructions" at bounding box center [436, 225] width 503 height 8
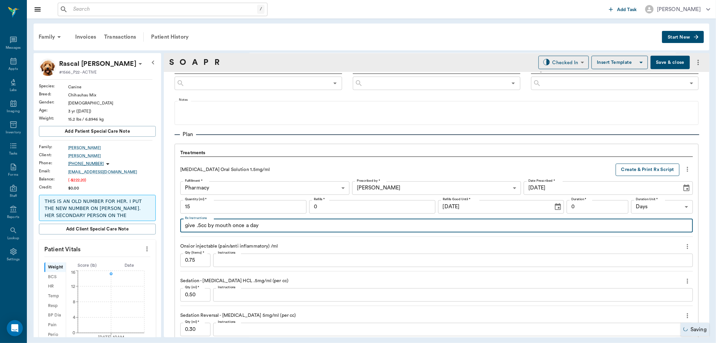
type textarea "give .5cc by mouth once a day"
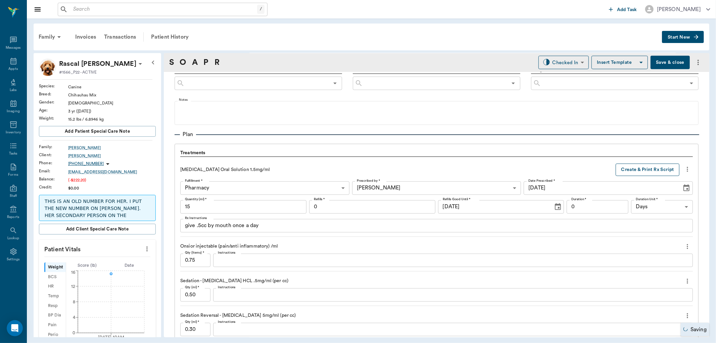
click at [616, 173] on button "Create & Print Rx Script" at bounding box center [647, 169] width 64 height 12
click at [650, 170] on button "Print Rx Script" at bounding box center [649, 169] width 60 height 12
click at [653, 169] on button "Print Rx Script" at bounding box center [649, 169] width 60 height 12
click at [629, 166] on button "Print Rx Script" at bounding box center [649, 169] width 60 height 12
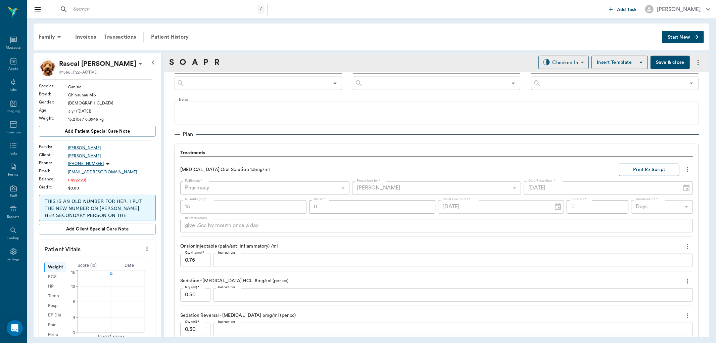
click at [276, 188] on div "Pharmacy" at bounding box center [264, 187] width 169 height 13
click at [636, 172] on button "Print Rx Script" at bounding box center [649, 169] width 60 height 12
click at [686, 171] on icon "more" at bounding box center [686, 169] width 1 height 5
click at [650, 205] on span "Delete" at bounding box center [653, 205] width 56 height 7
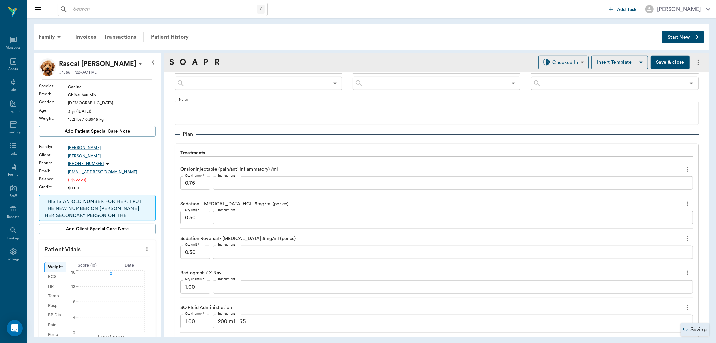
scroll to position [548, 0]
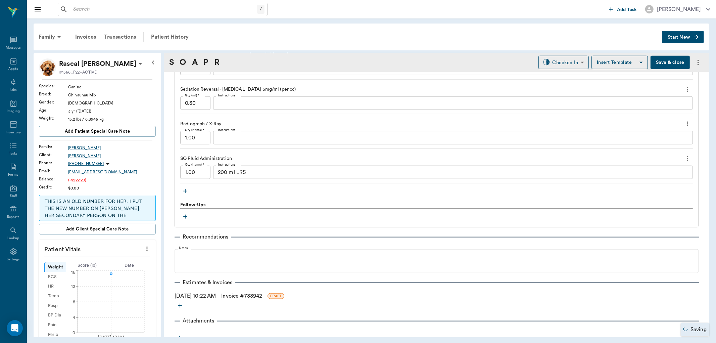
click at [186, 189] on icon "button" at bounding box center [185, 191] width 7 height 7
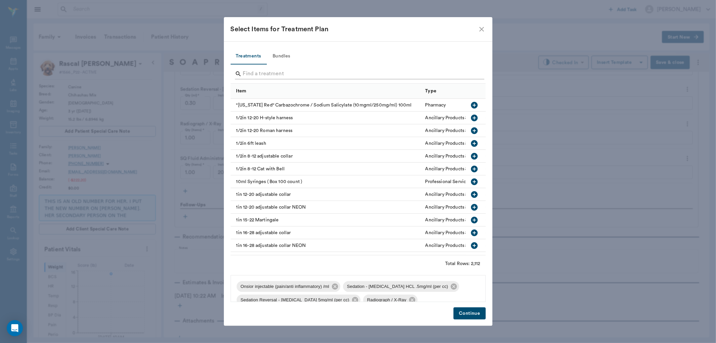
click at [263, 70] on input "Search" at bounding box center [358, 73] width 231 height 11
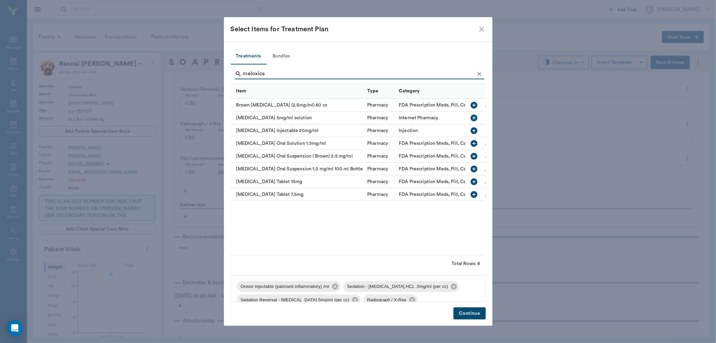
type input "meloxica"
click at [475, 142] on icon "button" at bounding box center [474, 143] width 7 height 7
click at [474, 317] on button "Continue" at bounding box center [469, 313] width 32 height 12
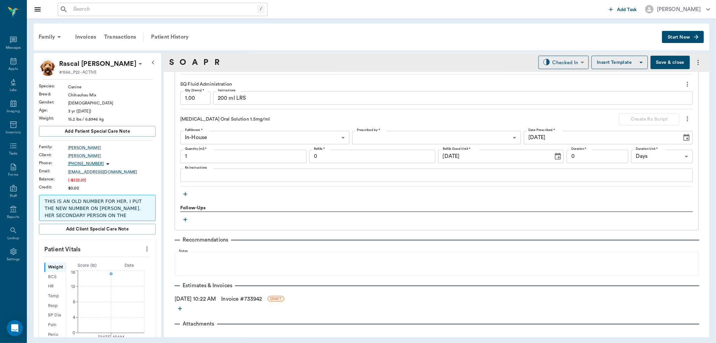
scroll to position [623, 0]
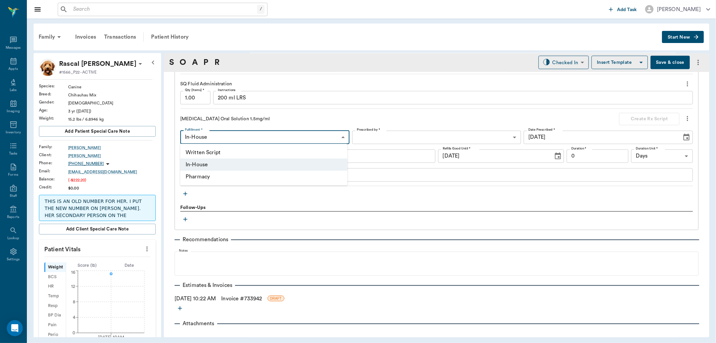
click at [216, 134] on body "/ ​ Add Task Dr. Bert Ellsworth Nectar Messages Appts Labs Imaging Inventory Ta…" at bounding box center [358, 171] width 716 height 343
click at [258, 121] on div at bounding box center [358, 171] width 716 height 343
click at [394, 136] on body "/ ​ Add Task Dr. Bert Ellsworth Nectar Messages Appts Labs Imaging Inventory Ta…" at bounding box center [358, 171] width 716 height 343
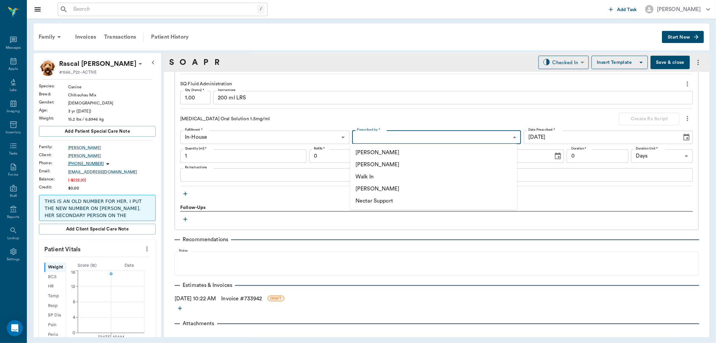
click at [400, 165] on li "[PERSON_NAME]" at bounding box center [433, 164] width 167 height 12
type input "63ec2f075fda476ae8351a4d"
click at [227, 156] on input "1" at bounding box center [243, 155] width 126 height 13
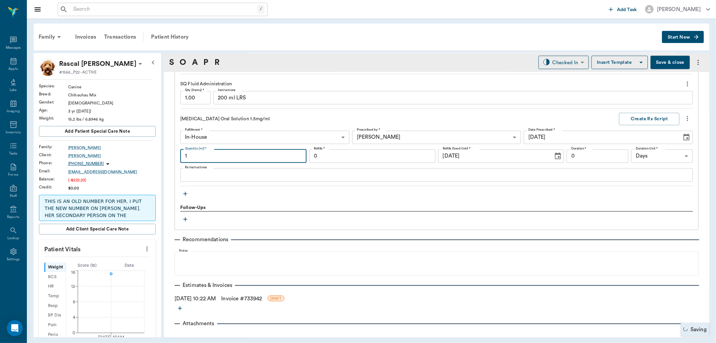
type input "7"
type input "15"
click at [404, 156] on input "0" at bounding box center [372, 155] width 126 height 13
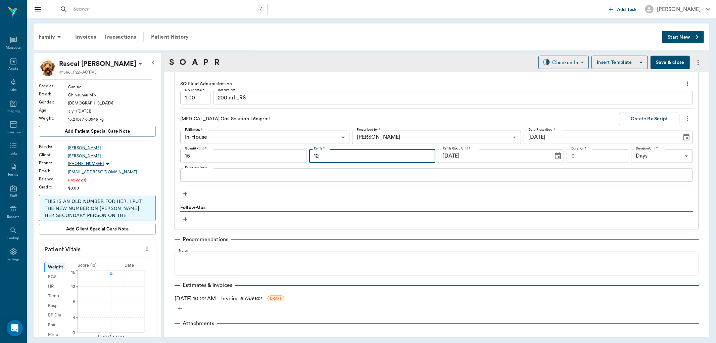
type input "1"
click at [373, 177] on textarea "Rx Instructions" at bounding box center [436, 175] width 503 height 8
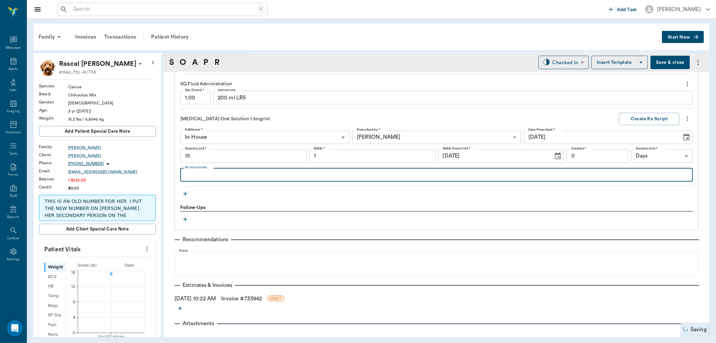
click at [358, 152] on input "1" at bounding box center [372, 155] width 126 height 13
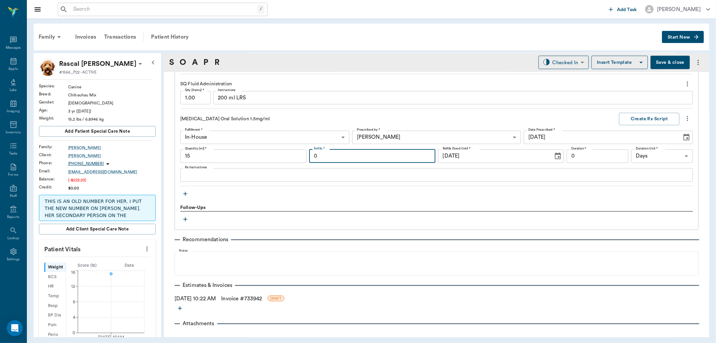
type input "0"
click at [368, 172] on textarea "Rx Instructions" at bounding box center [436, 175] width 503 height 8
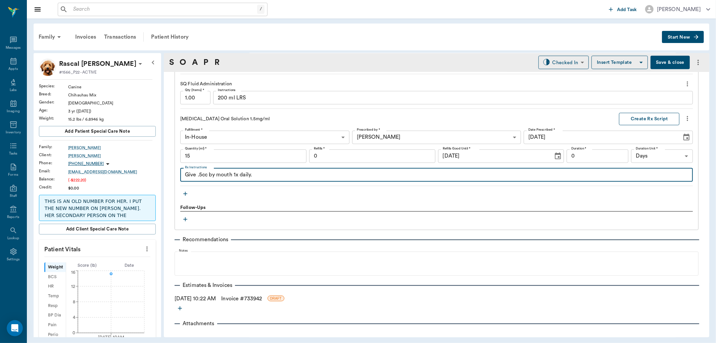
type textarea "Give .5cc by mouth 1x daily."
click at [626, 120] on button "Create Rx Script" at bounding box center [649, 119] width 60 height 12
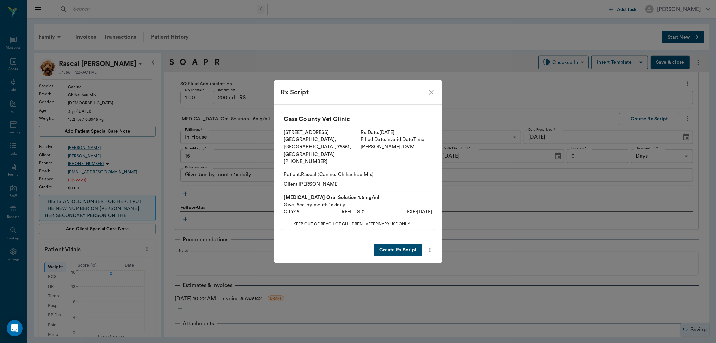
click at [416, 244] on button "Create Rx Script" at bounding box center [398, 250] width 48 height 12
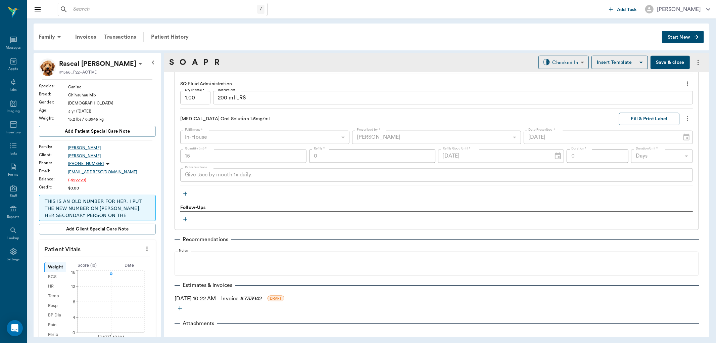
click at [660, 119] on button "Fill & Print Label" at bounding box center [649, 119] width 60 height 12
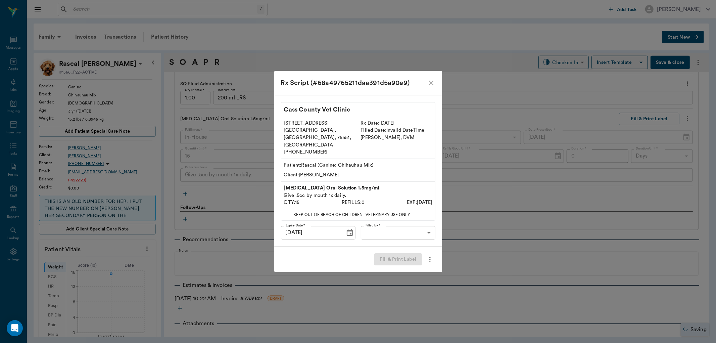
click at [364, 223] on body "/ ​ Add Task Dr. Bert Ellsworth Nectar Messages Appts Labs Imaging Inventory Ta…" at bounding box center [358, 171] width 716 height 343
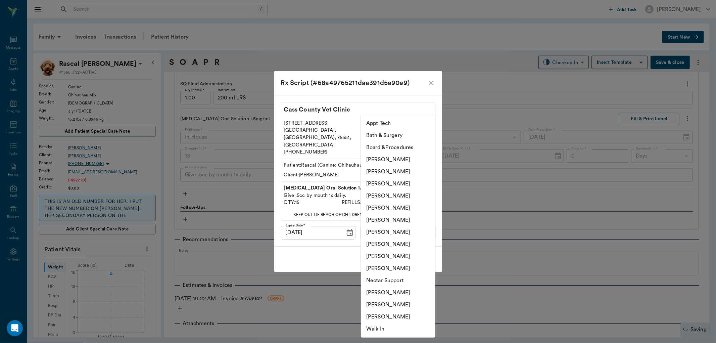
click at [370, 217] on li "[PERSON_NAME]" at bounding box center [398, 220] width 74 height 12
type input "682b670d8bdc6f7f8feef3db"
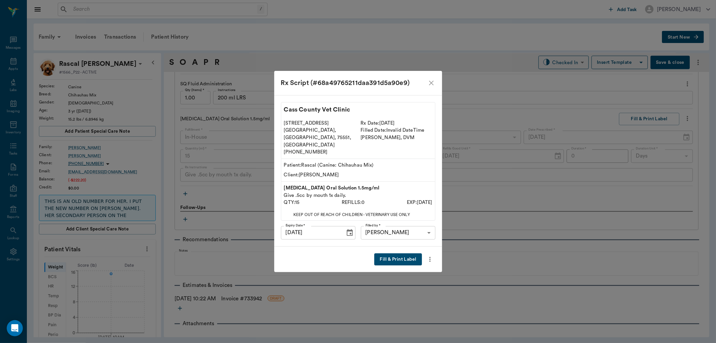
click at [398, 253] on button "Fill & Print Label" at bounding box center [397, 259] width 47 height 12
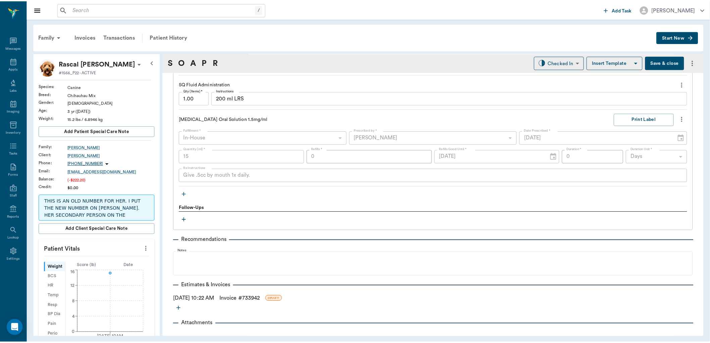
scroll to position [631, 0]
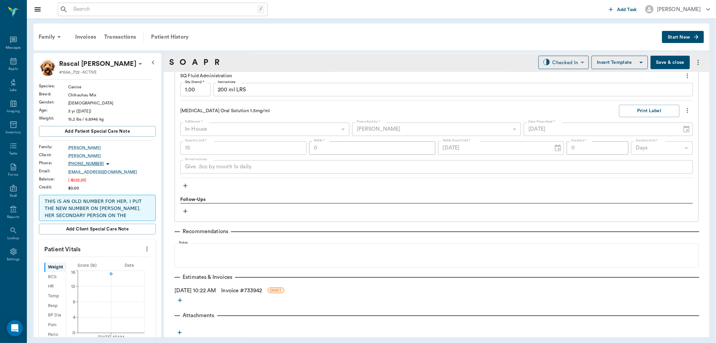
click at [242, 290] on link "Invoice # 733942" at bounding box center [241, 290] width 41 height 8
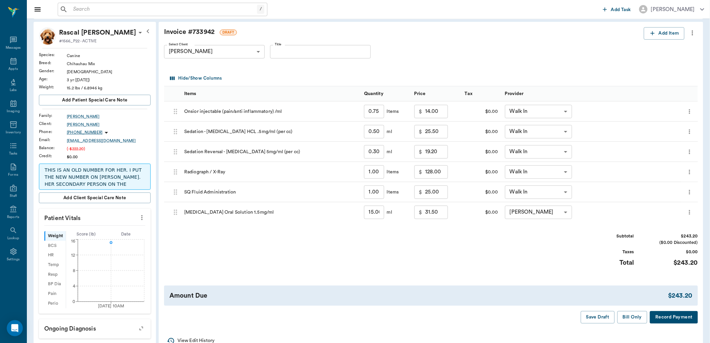
scroll to position [74, 0]
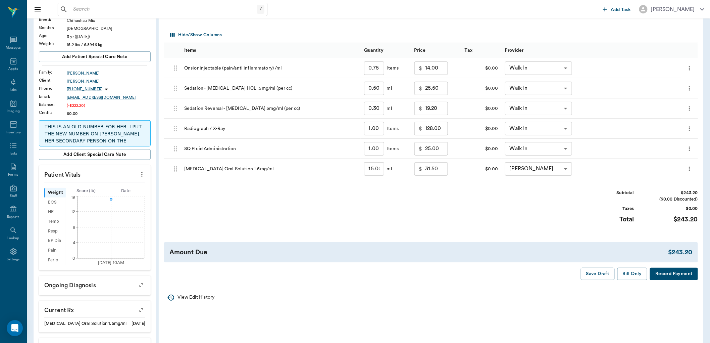
click at [630, 276] on button "Bill Only" at bounding box center [632, 273] width 30 height 12
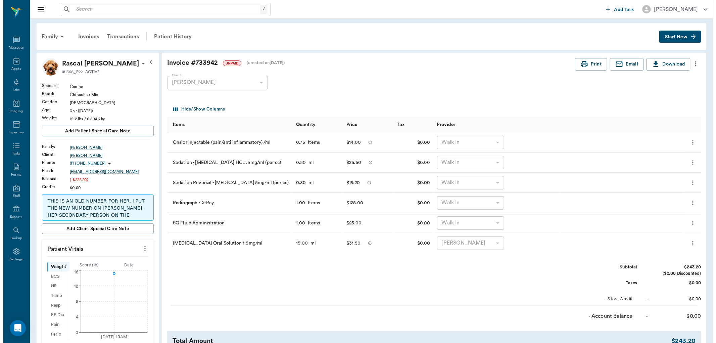
scroll to position [0, 0]
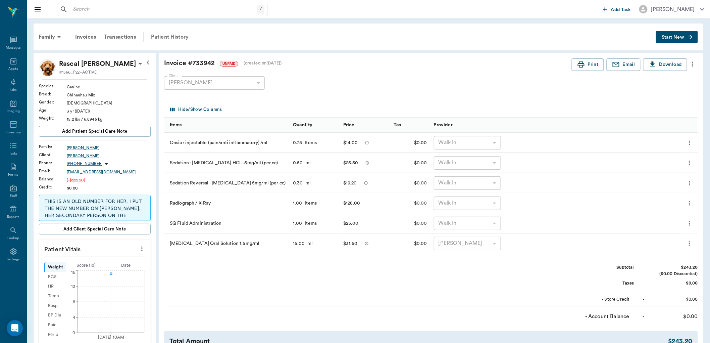
click at [167, 35] on div "Patient History" at bounding box center [170, 37] width 46 height 16
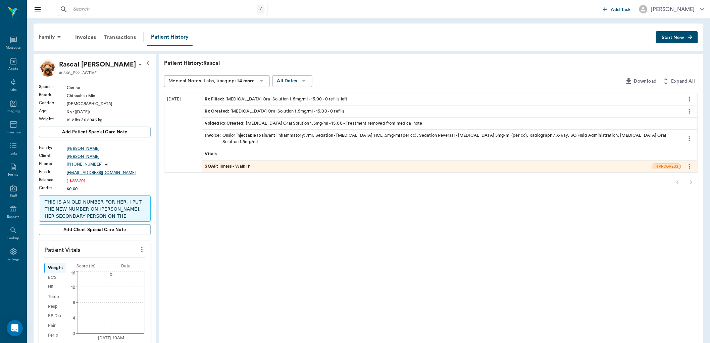
click at [242, 163] on div "SOAP : Illness - Walk In" at bounding box center [227, 166] width 45 height 6
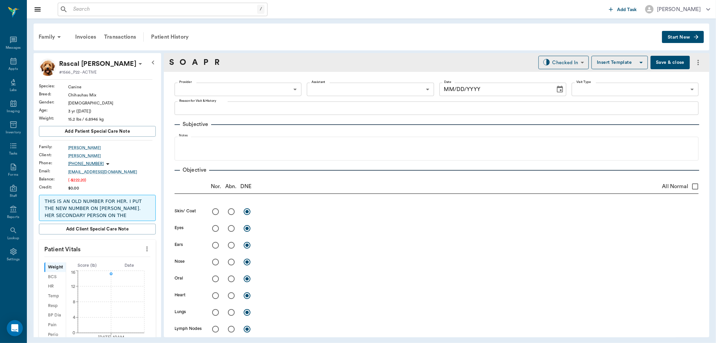
type input "63ee68728bdb516679580557"
type input "65d2be4f46e3a538d89b8c15"
type textarea "REAR LEG NOT USING. INJURED OR SICK? NOT DOING ANYTHIHG. -LORY AWARE OF EXTRA F…"
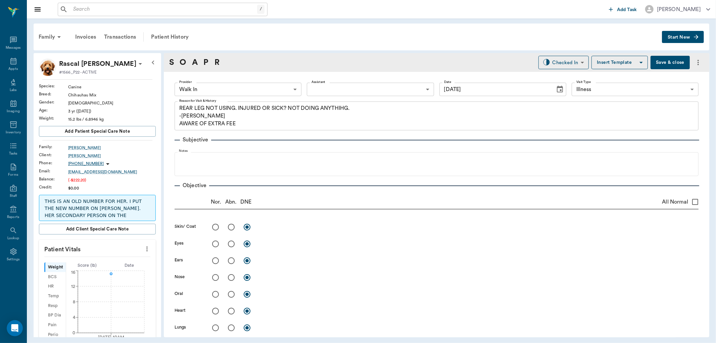
type input "08/19/2025"
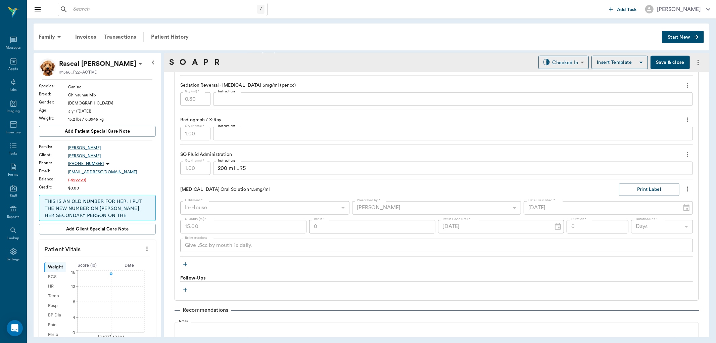
scroll to position [559, 0]
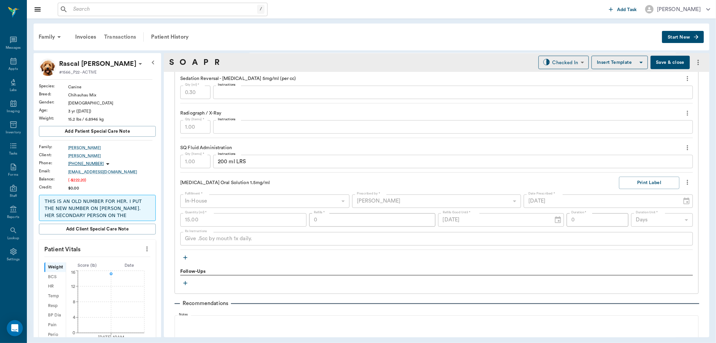
click at [122, 34] on div "Transactions" at bounding box center [120, 37] width 40 height 16
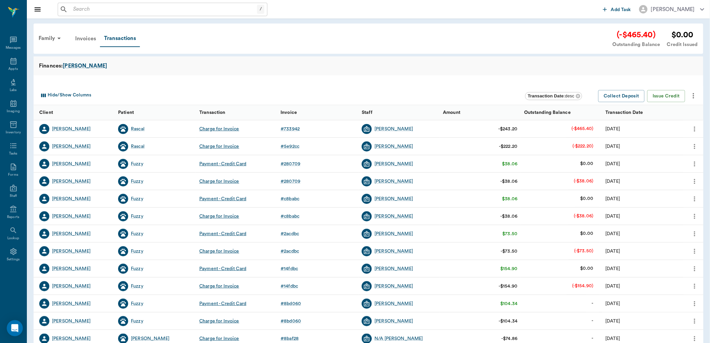
click at [85, 34] on div "Invoices" at bounding box center [85, 39] width 29 height 16
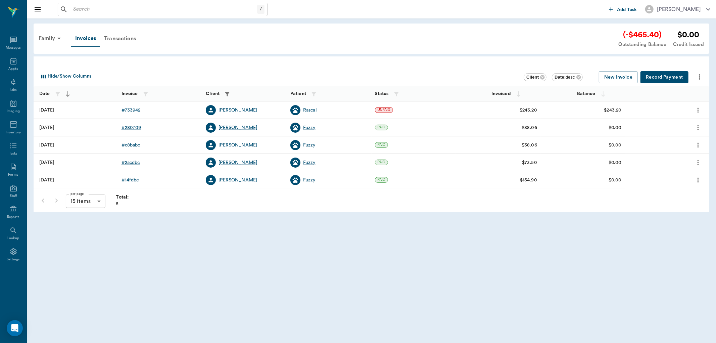
click at [308, 108] on div "Rascal" at bounding box center [310, 110] width 14 height 7
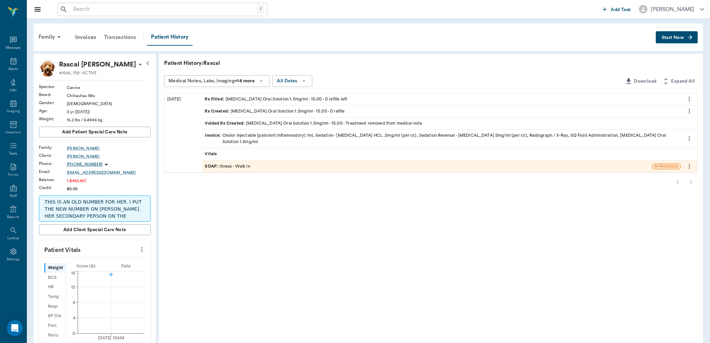
click at [122, 40] on div "Transactions" at bounding box center [120, 37] width 40 height 16
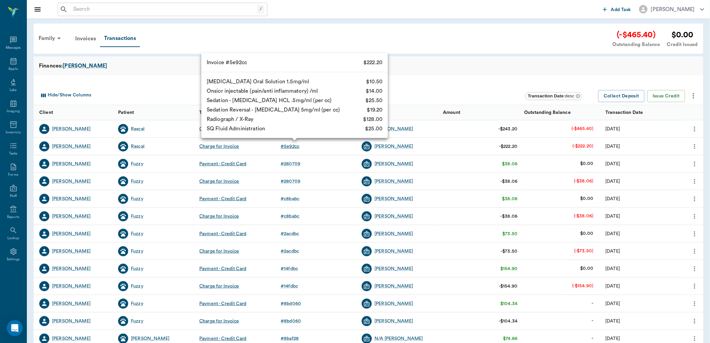
click at [291, 144] on div "# 5e92cc" at bounding box center [289, 146] width 19 height 7
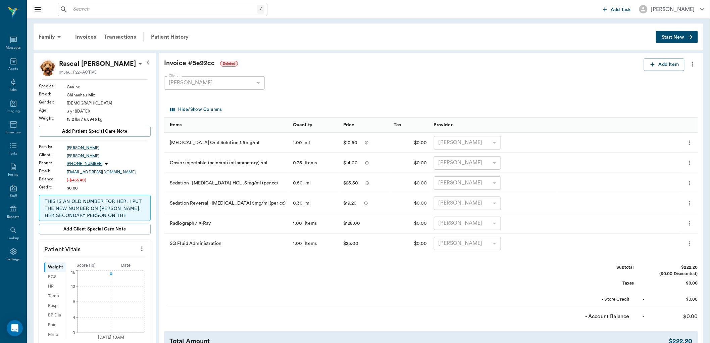
click at [693, 65] on icon "more" at bounding box center [692, 64] width 7 height 8
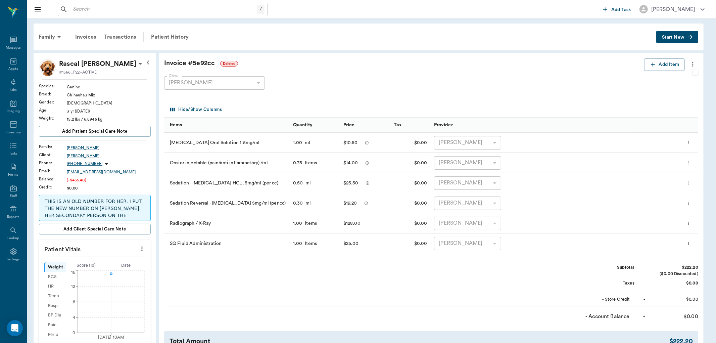
click at [691, 62] on div at bounding box center [358, 171] width 716 height 343
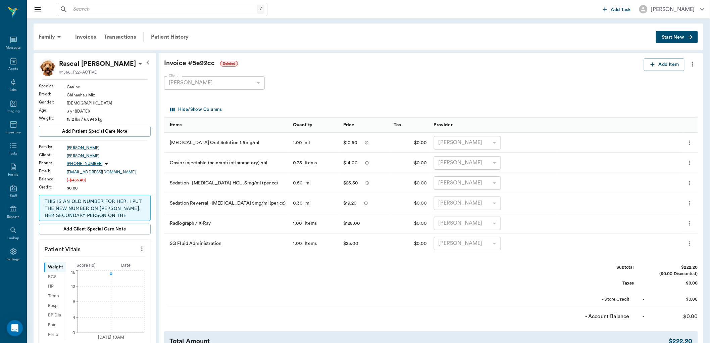
click at [693, 65] on icon "more" at bounding box center [692, 64] width 7 height 8
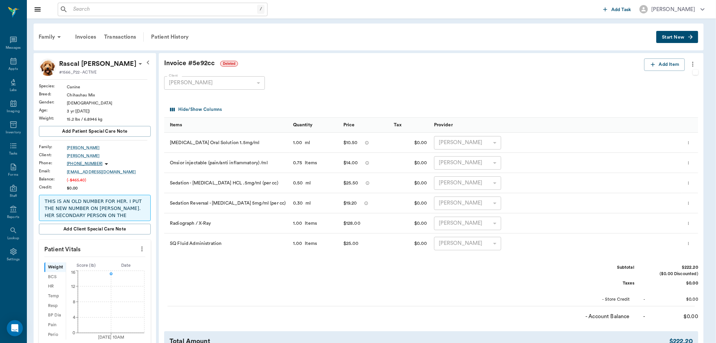
click at [693, 65] on div at bounding box center [358, 171] width 716 height 343
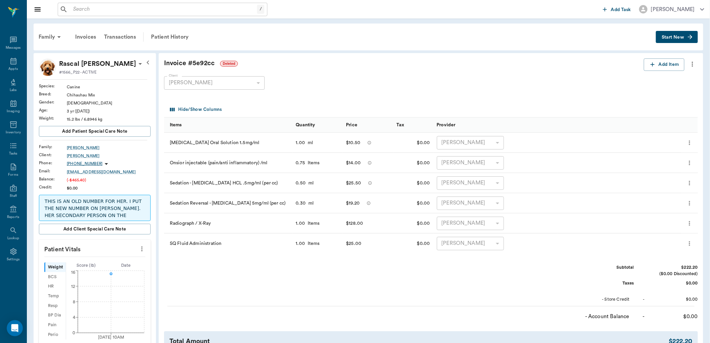
click at [693, 65] on icon "more" at bounding box center [692, 64] width 7 height 8
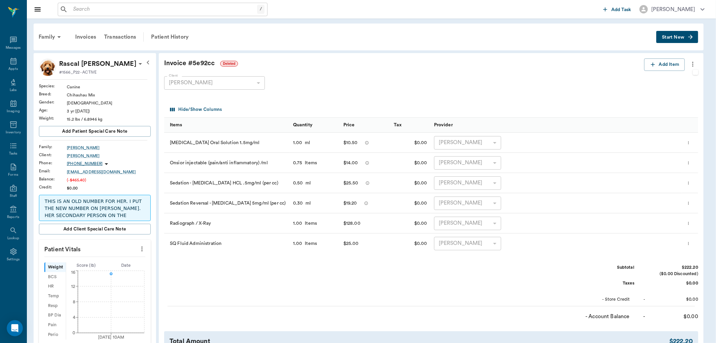
click at [693, 65] on div at bounding box center [358, 171] width 716 height 343
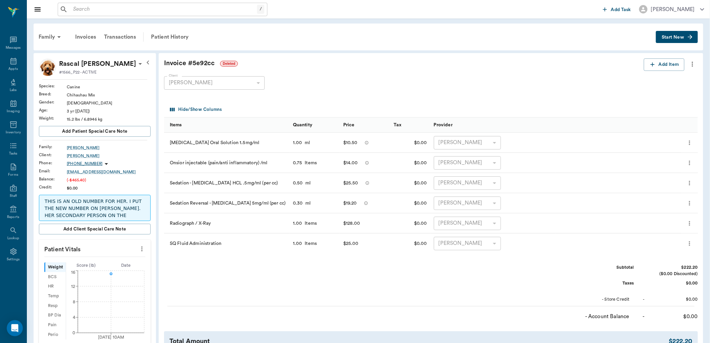
click at [690, 62] on icon "more" at bounding box center [692, 64] width 7 height 8
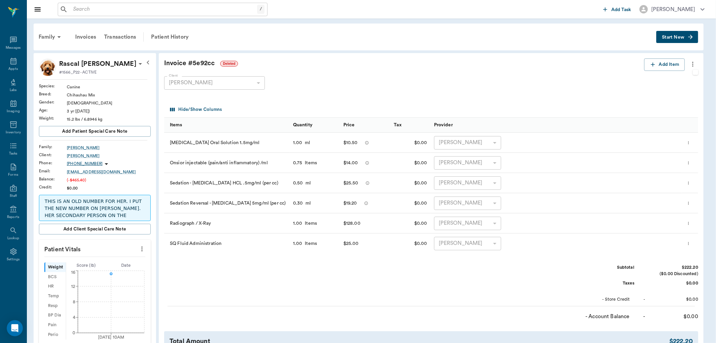
drag, startPoint x: 648, startPoint y: 99, endPoint x: 645, endPoint y: 95, distance: 4.4
click at [648, 98] on div at bounding box center [358, 171] width 716 height 343
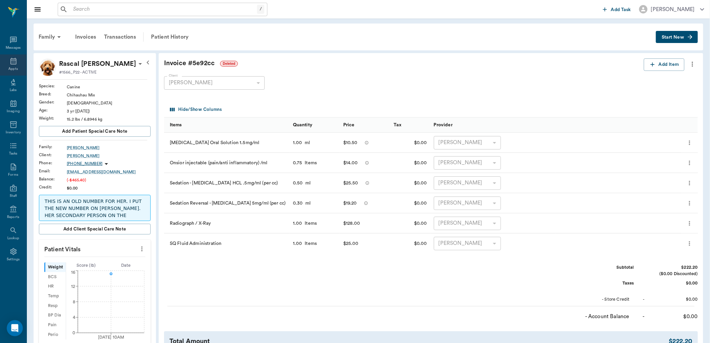
click at [11, 59] on icon at bounding box center [13, 61] width 8 height 8
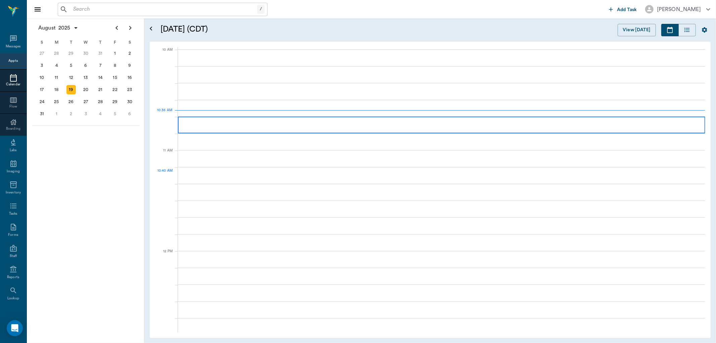
scroll to position [201, 0]
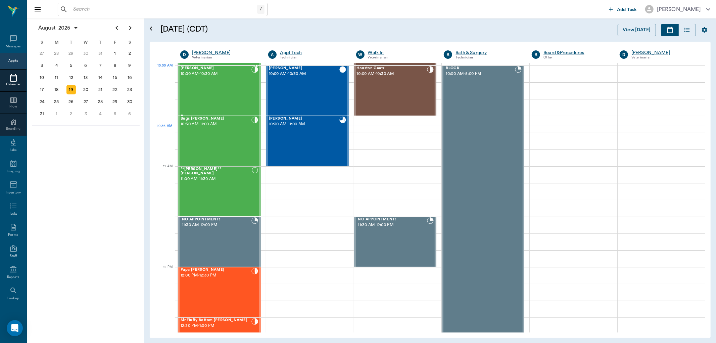
click at [215, 79] on div "[PERSON_NAME] 10:00 AM - 10:30 AM" at bounding box center [216, 90] width 71 height 49
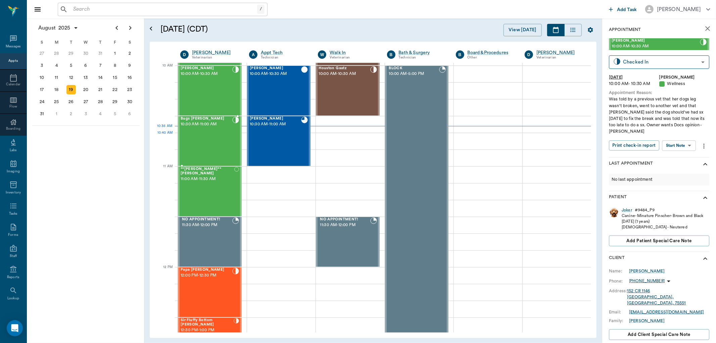
click at [205, 136] on div "Bugs [PERSON_NAME] 10:30 AM - 11:00 AM" at bounding box center [207, 140] width 52 height 49
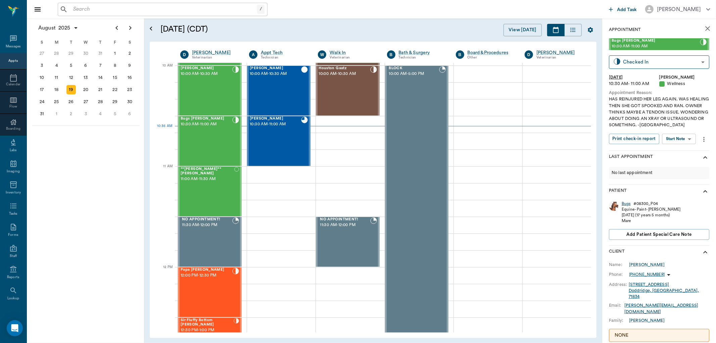
click at [626, 202] on div "Bugs" at bounding box center [625, 204] width 9 height 6
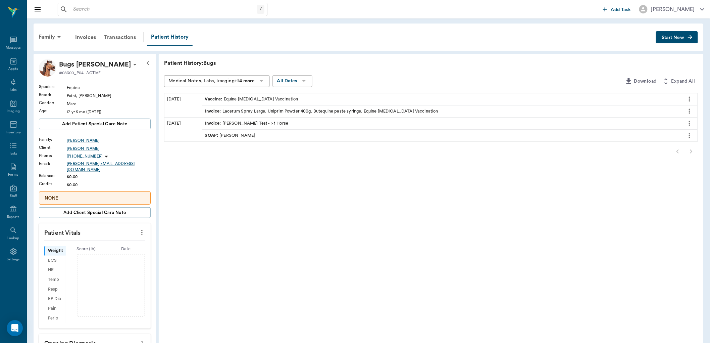
click at [251, 109] on div "Invoice : Lacerum Spray Large, Uniprim Powder 400g, Butequine paste syringe, Eq…" at bounding box center [321, 111] width 233 height 6
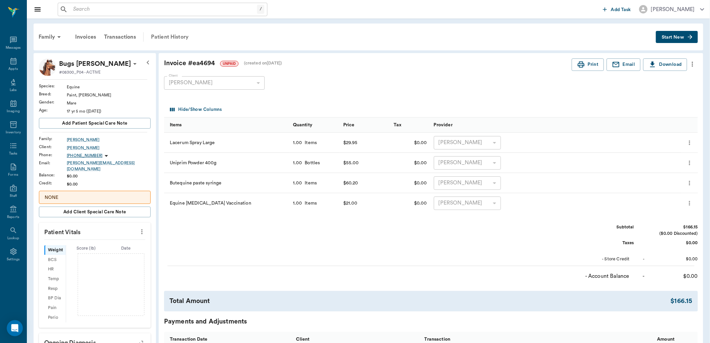
click at [165, 37] on div "Patient History" at bounding box center [170, 37] width 46 height 16
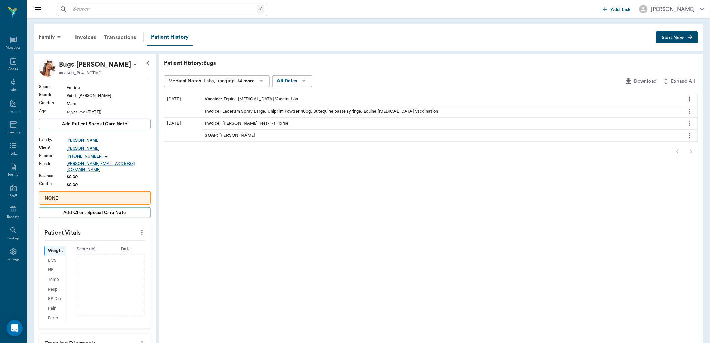
click at [229, 134] on div "SOAP : [PERSON_NAME]" at bounding box center [230, 135] width 50 height 6
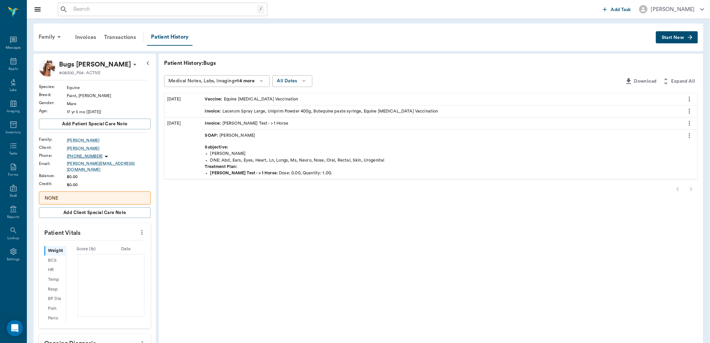
click at [266, 112] on div "Invoice : Lacerum Spray Large, Uniprim Powder 400g, Butequine paste syringe, Eq…" at bounding box center [321, 111] width 233 height 6
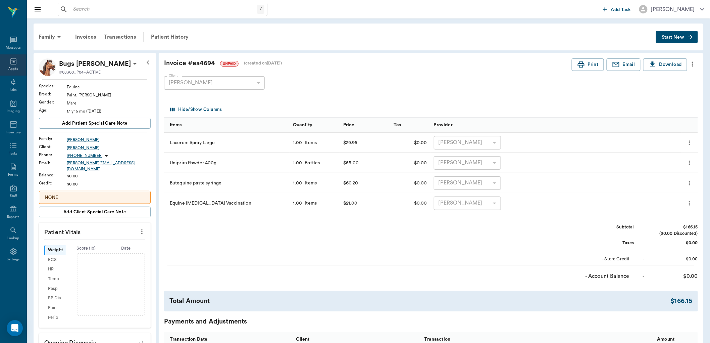
click at [15, 63] on icon at bounding box center [13, 61] width 8 height 8
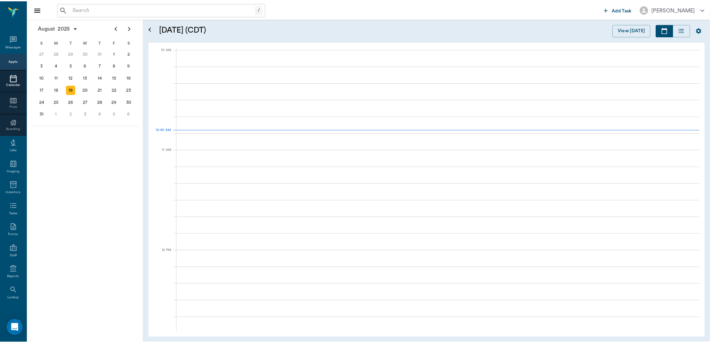
scroll to position [202, 0]
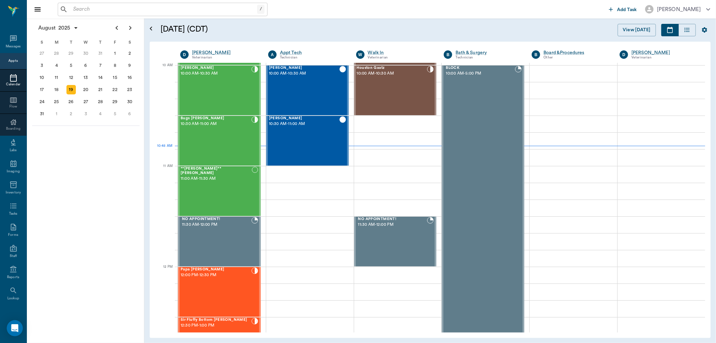
click at [89, 9] on input "text" at bounding box center [163, 9] width 187 height 9
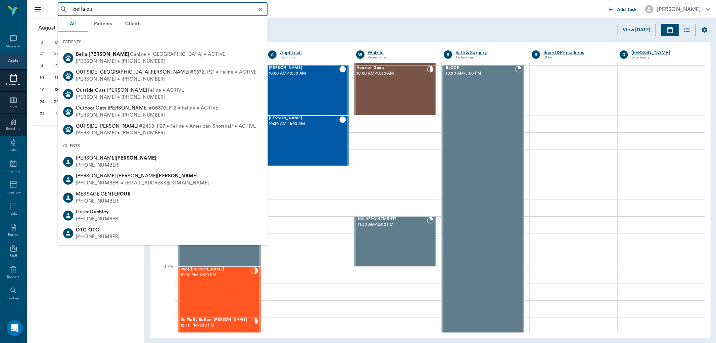
click at [124, 52] on div "[PERSON_NAME] Canine • [GEOGRAPHIC_DATA] • ACTIVE [PERSON_NAME] • [PHONE_NUMBER]" at bounding box center [163, 58] width 210 height 18
type input "bella ou"
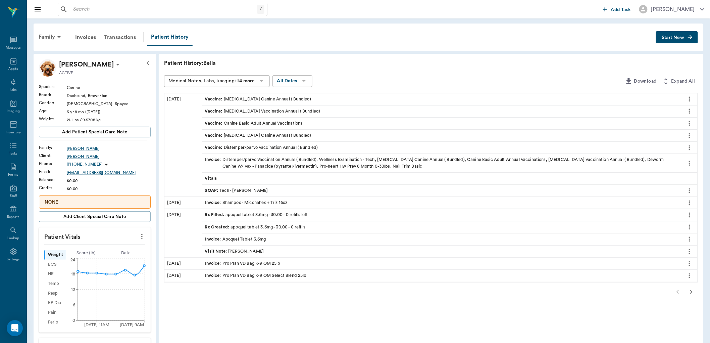
click at [689, 294] on icon "button" at bounding box center [691, 292] width 8 height 8
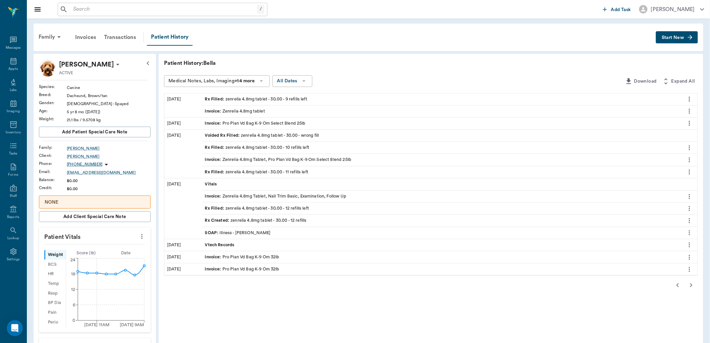
click at [219, 101] on span "Rx Filled :" at bounding box center [215, 99] width 21 height 6
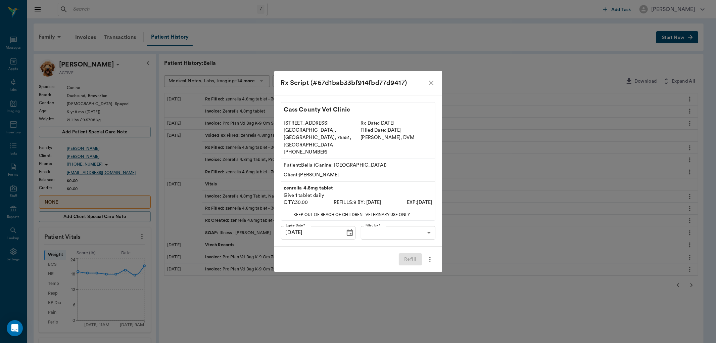
click at [391, 229] on body "/ ​ Add Task [PERSON_NAME] Nectar Messages Appts Labs Imaging Inventory Tasks F…" at bounding box center [358, 270] width 716 height 541
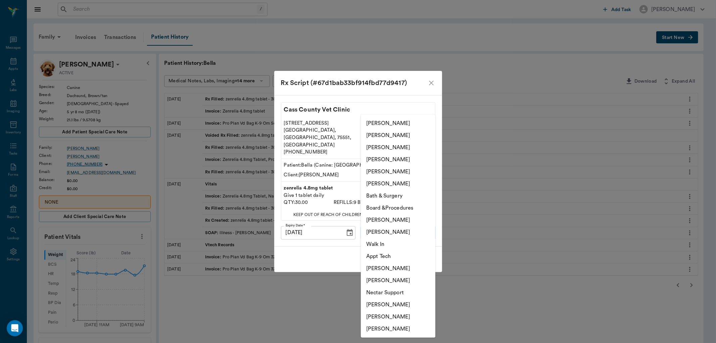
click at [394, 301] on li "[PERSON_NAME]" at bounding box center [398, 304] width 74 height 12
type input "682b670d8bdc6f7f8feef3db"
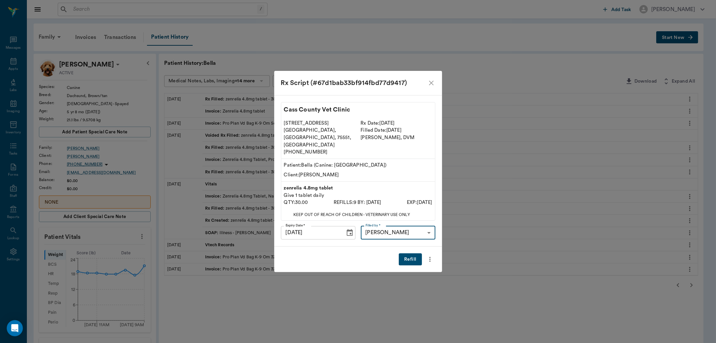
click at [408, 253] on button "Refill" at bounding box center [410, 259] width 23 height 12
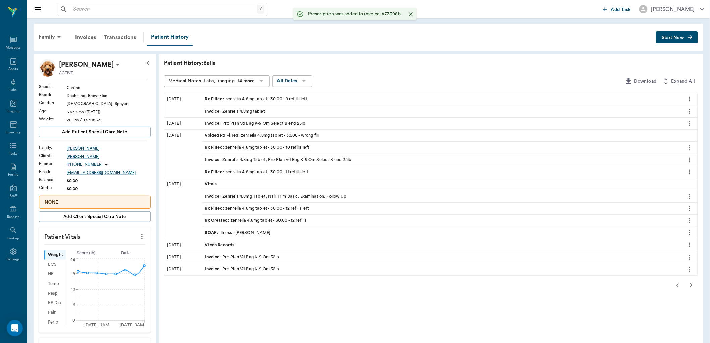
click at [108, 8] on input "text" at bounding box center [163, 9] width 187 height 9
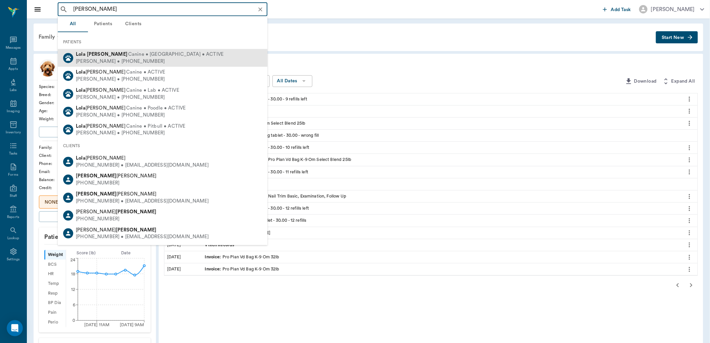
click at [128, 57] on span "Canine • [GEOGRAPHIC_DATA] • ACTIVE" at bounding box center [175, 54] width 95 height 7
type input "[PERSON_NAME]"
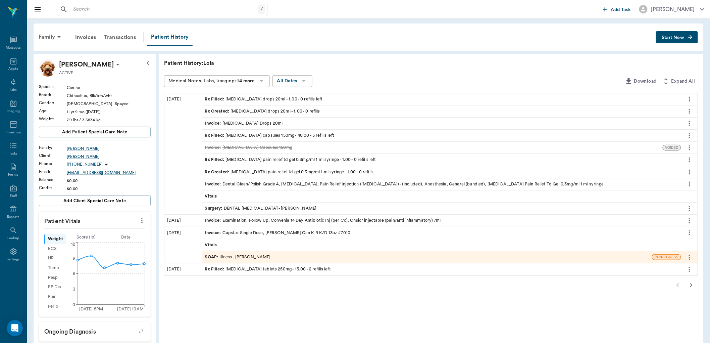
click at [689, 284] on icon "button" at bounding box center [691, 285] width 8 height 8
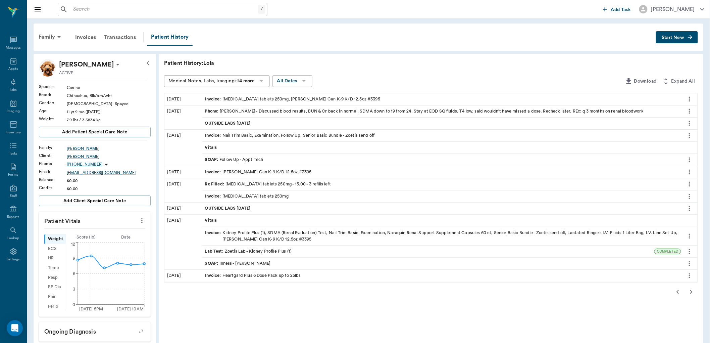
drag, startPoint x: 696, startPoint y: 293, endPoint x: 690, endPoint y: 296, distance: 6.5
click at [690, 296] on button "button" at bounding box center [690, 291] width 13 height 13
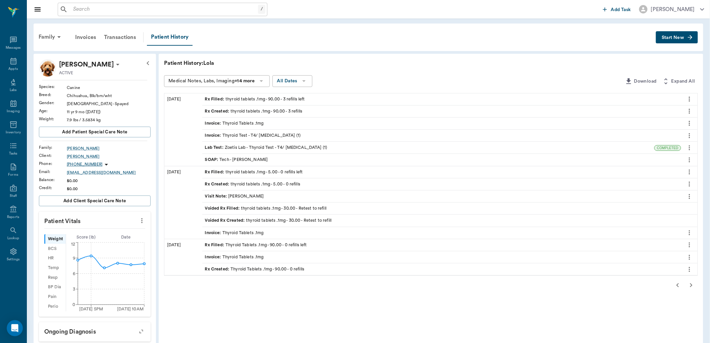
click at [217, 101] on span "Rx Filled :" at bounding box center [215, 99] width 21 height 6
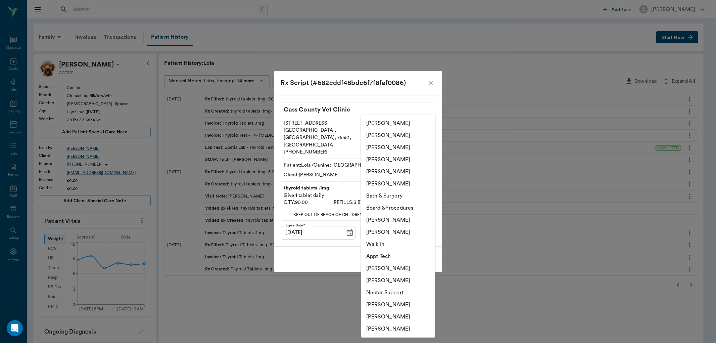
click at [397, 225] on body "/ ​ Add Task [PERSON_NAME] Nectar Messages Appts Labs Imaging Inventory Tasks F…" at bounding box center [358, 268] width 716 height 537
click at [388, 137] on li "[PERSON_NAME]" at bounding box center [398, 135] width 74 height 12
type input "63ec2e7e52e12b0ba117b124"
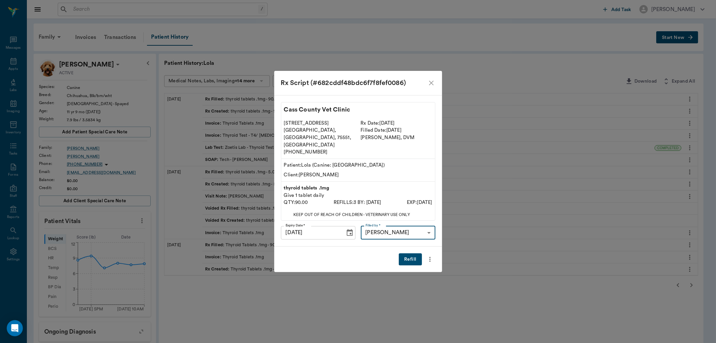
click at [414, 253] on button "Refill" at bounding box center [410, 259] width 23 height 12
